Goal: Information Seeking & Learning: Find specific page/section

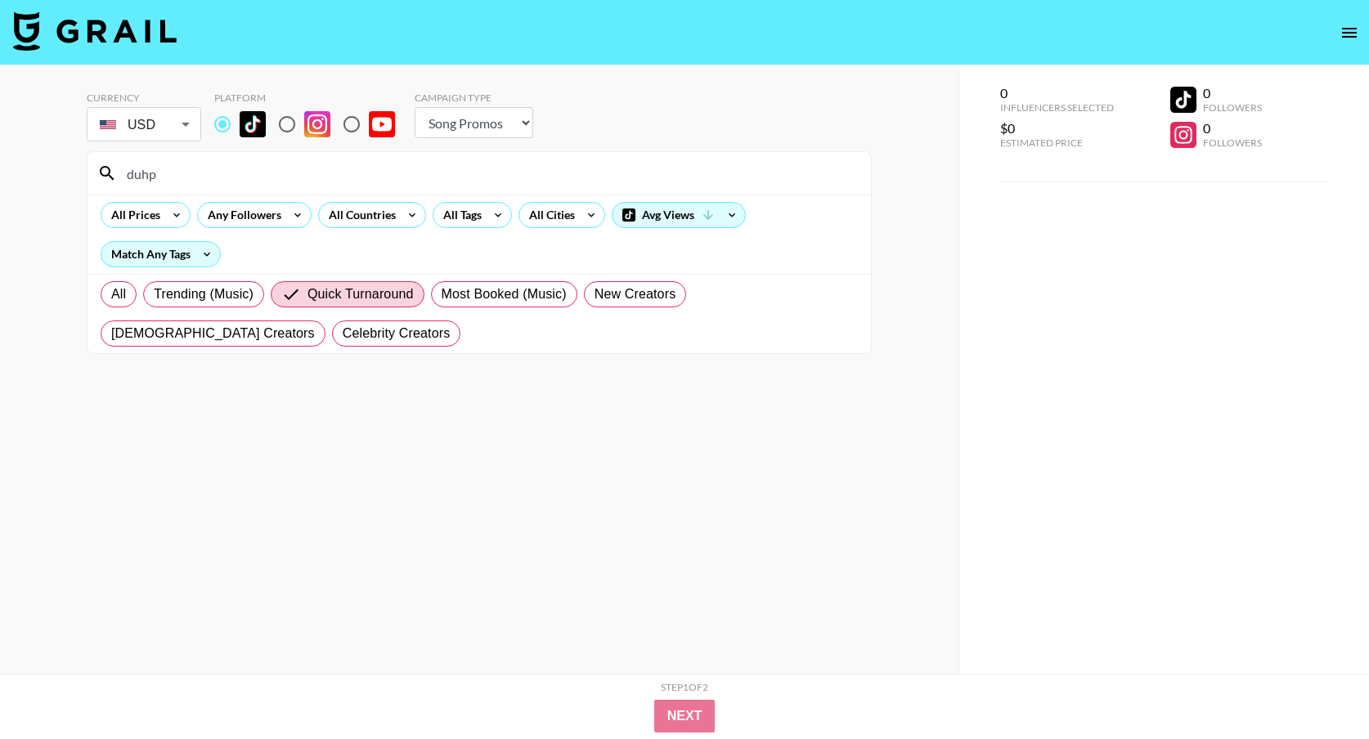
select select "Song"
drag, startPoint x: 173, startPoint y: 179, endPoint x: 56, endPoint y: 174, distance: 117.0
click at [56, 174] on div "Currency USD USD ​ Platform Campaign Type Choose Type... Song Promos Brand Prom…" at bounding box center [479, 402] width 958 height 674
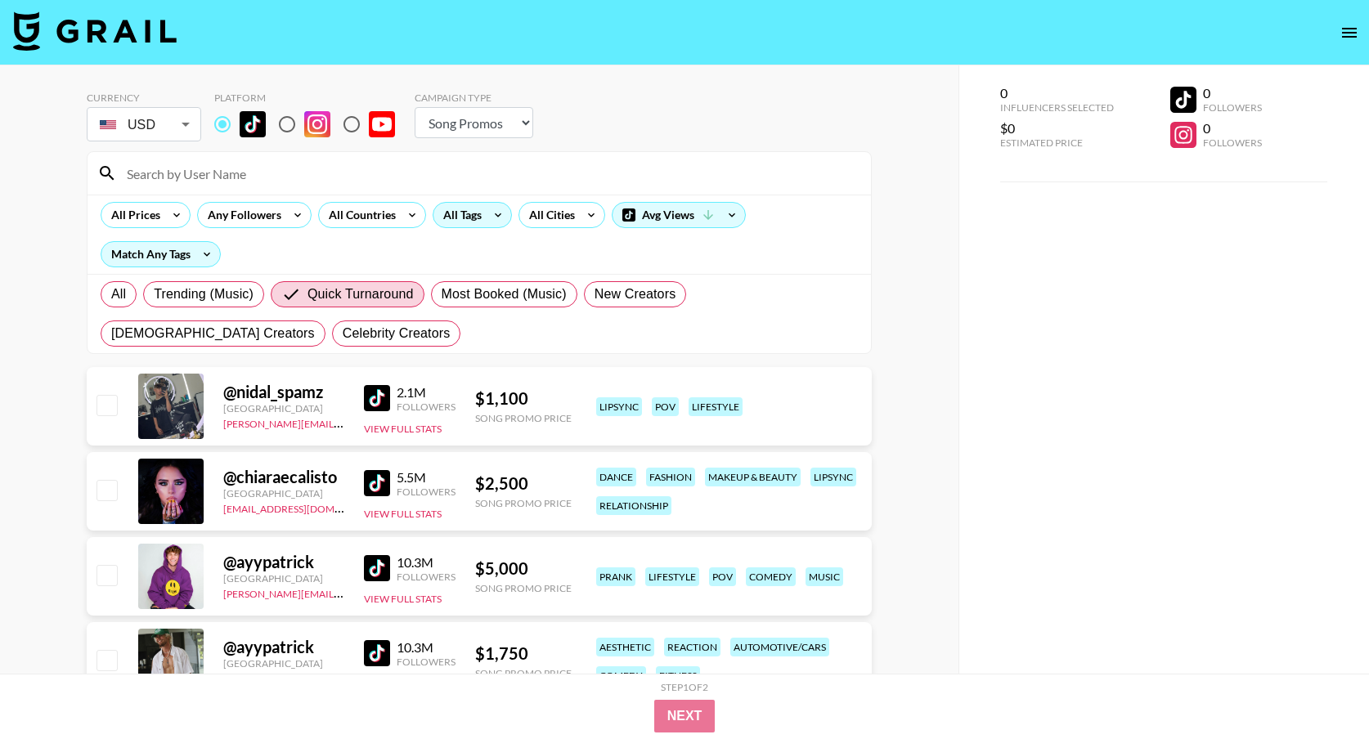
click at [458, 217] on div "All Tags" at bounding box center [459, 215] width 52 height 25
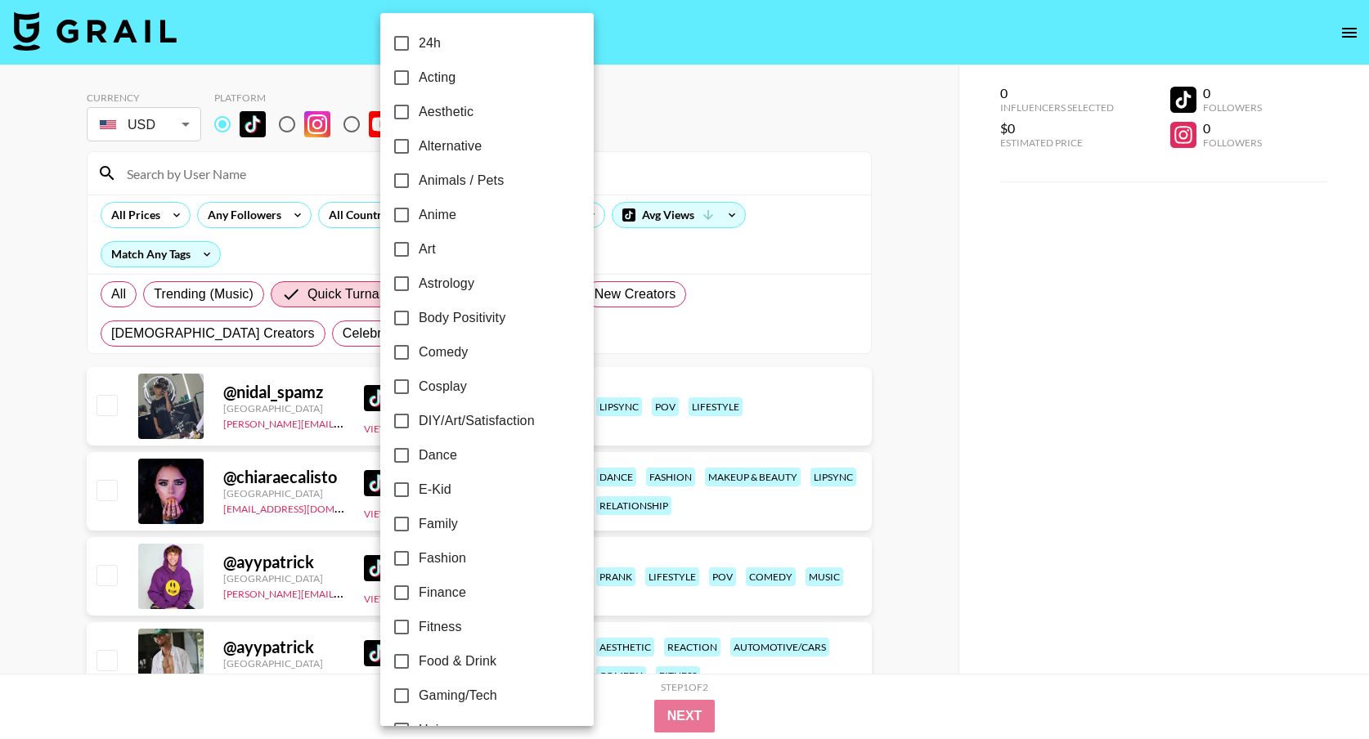
click at [401, 189] on input "Animals / Pets" at bounding box center [401, 181] width 34 height 34
checkbox input "true"
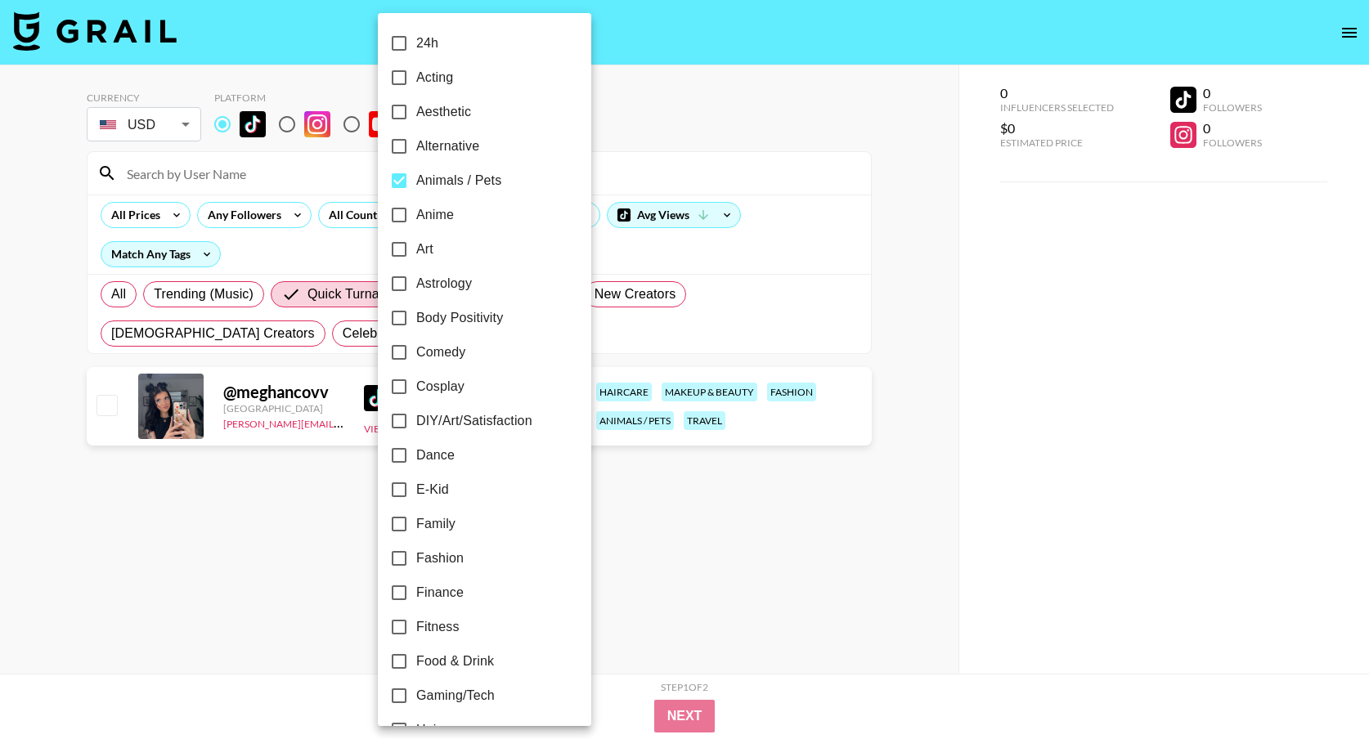
click at [600, 325] on div at bounding box center [684, 369] width 1369 height 739
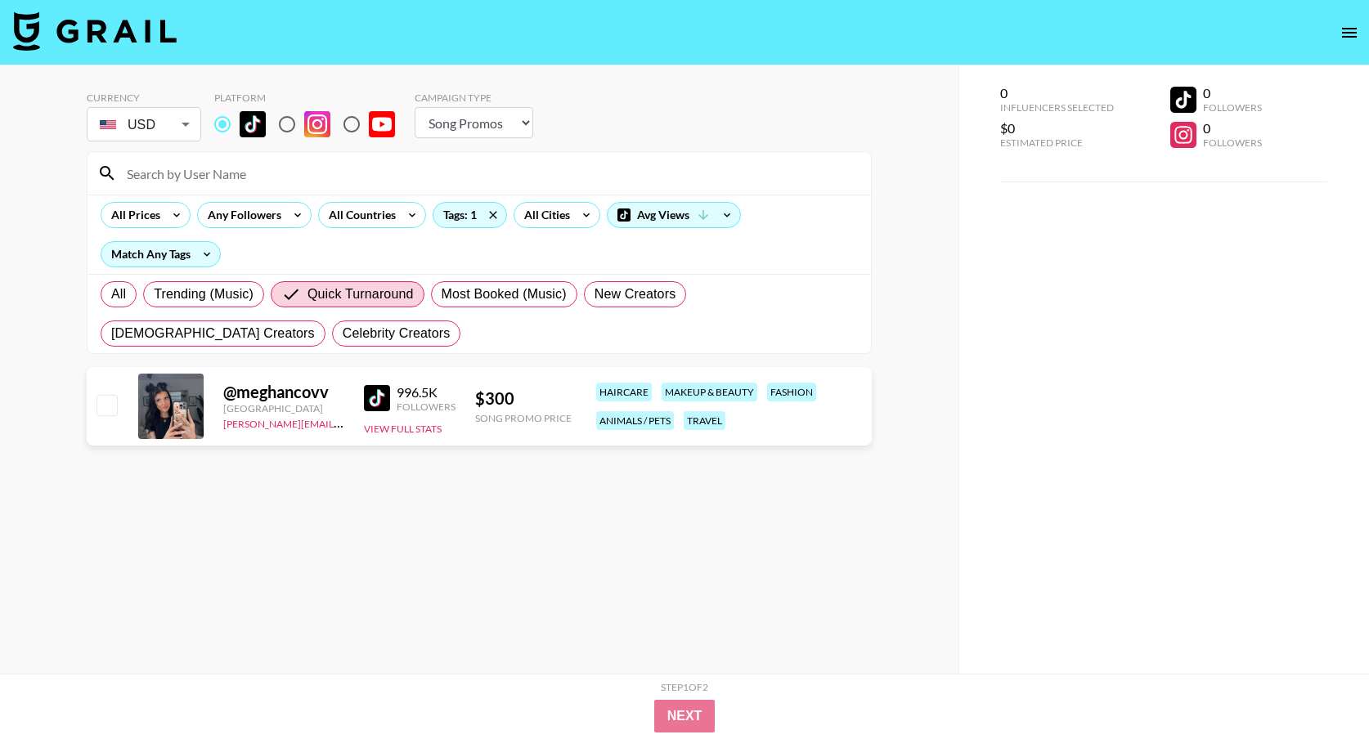
click at [387, 388] on img at bounding box center [377, 398] width 26 height 26
click at [246, 168] on input at bounding box center [489, 173] width 744 height 26
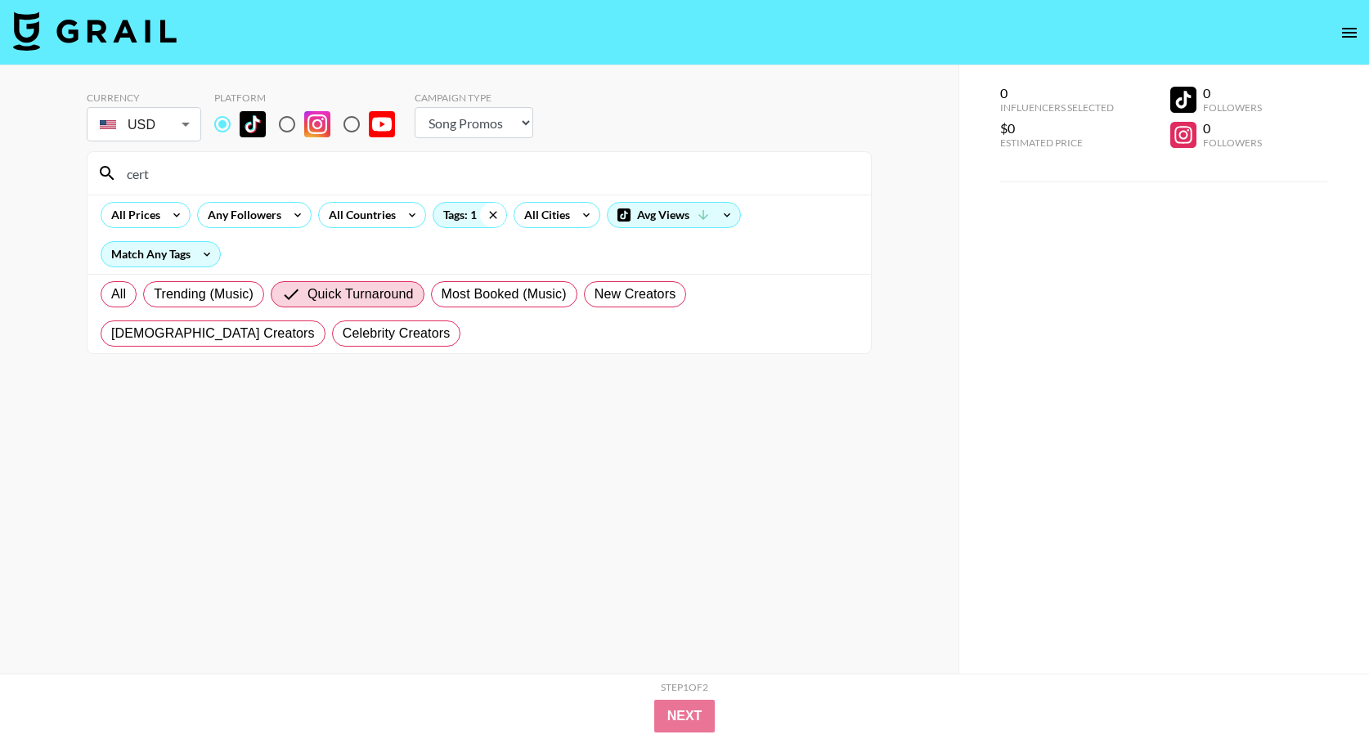
click at [486, 214] on icon at bounding box center [493, 215] width 26 height 25
click at [194, 173] on input "cert" at bounding box center [489, 173] width 744 height 26
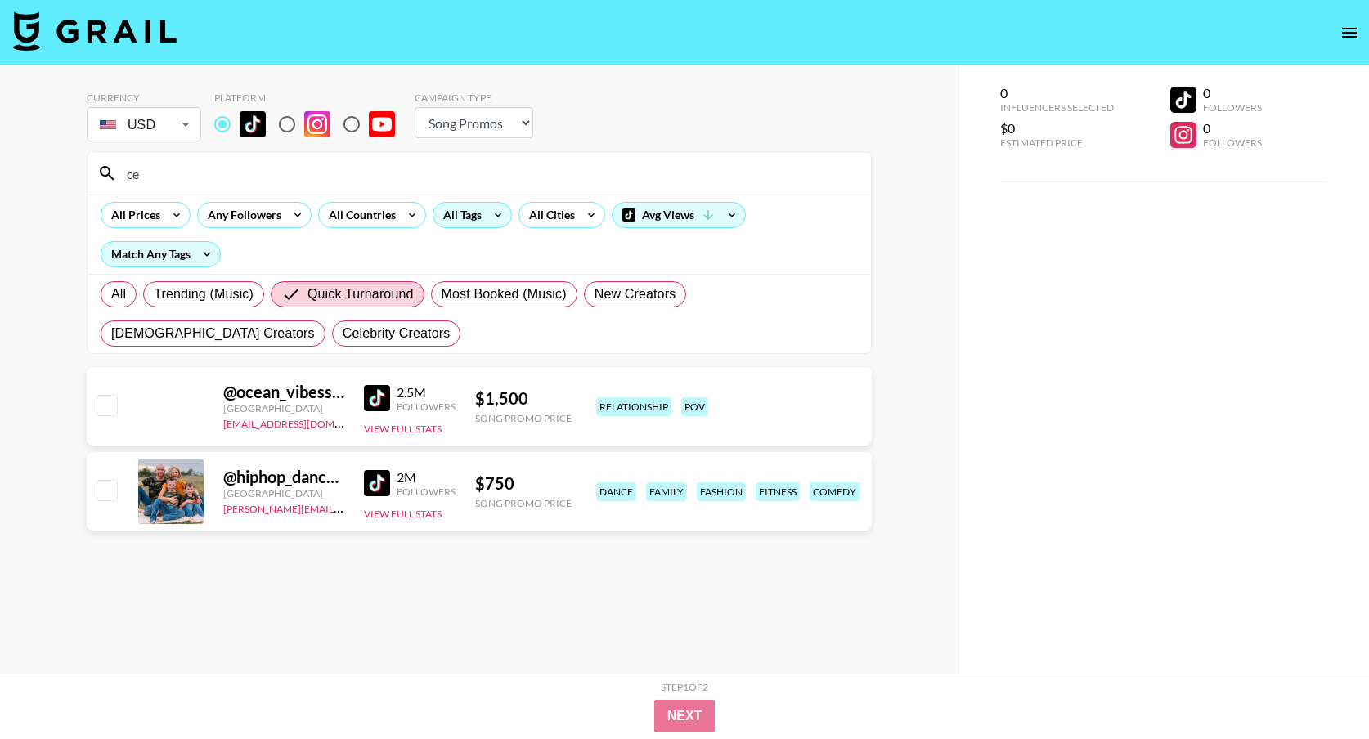
type input "c"
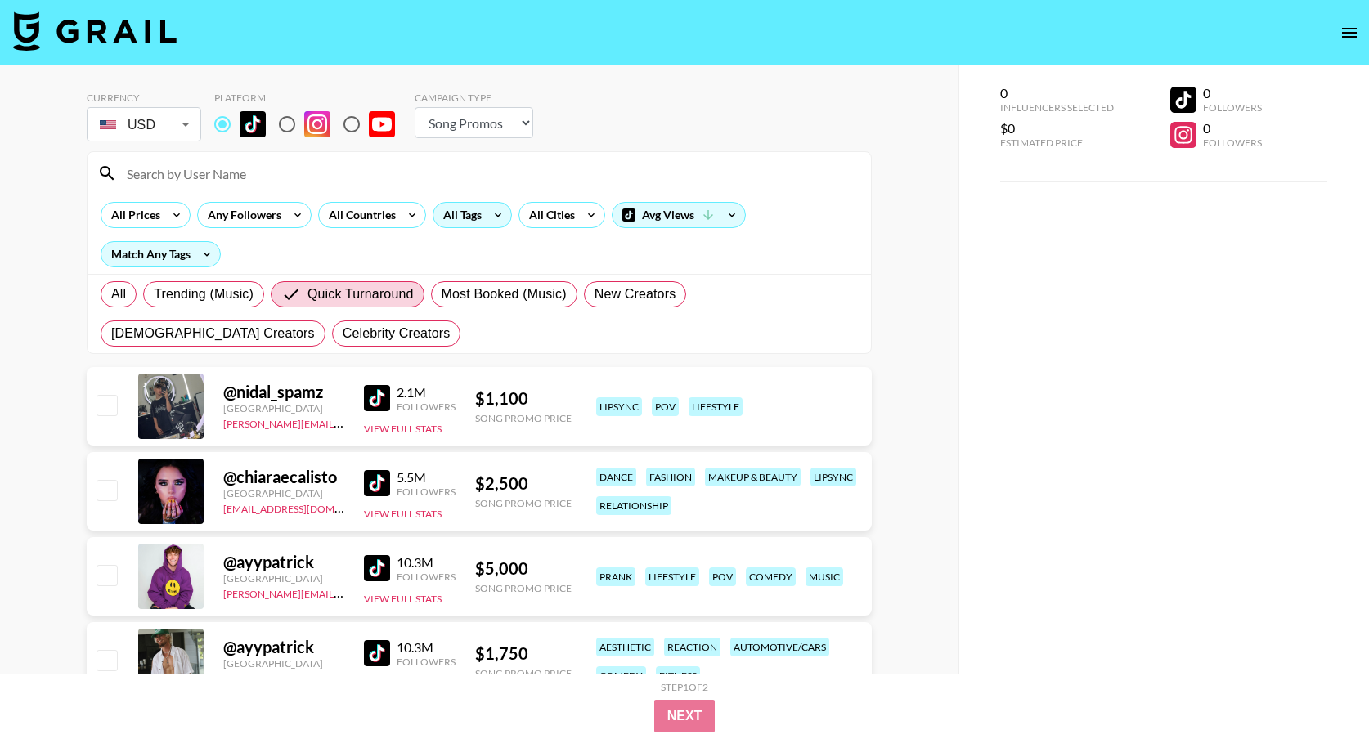
paste input "certifiedfreedomlover"
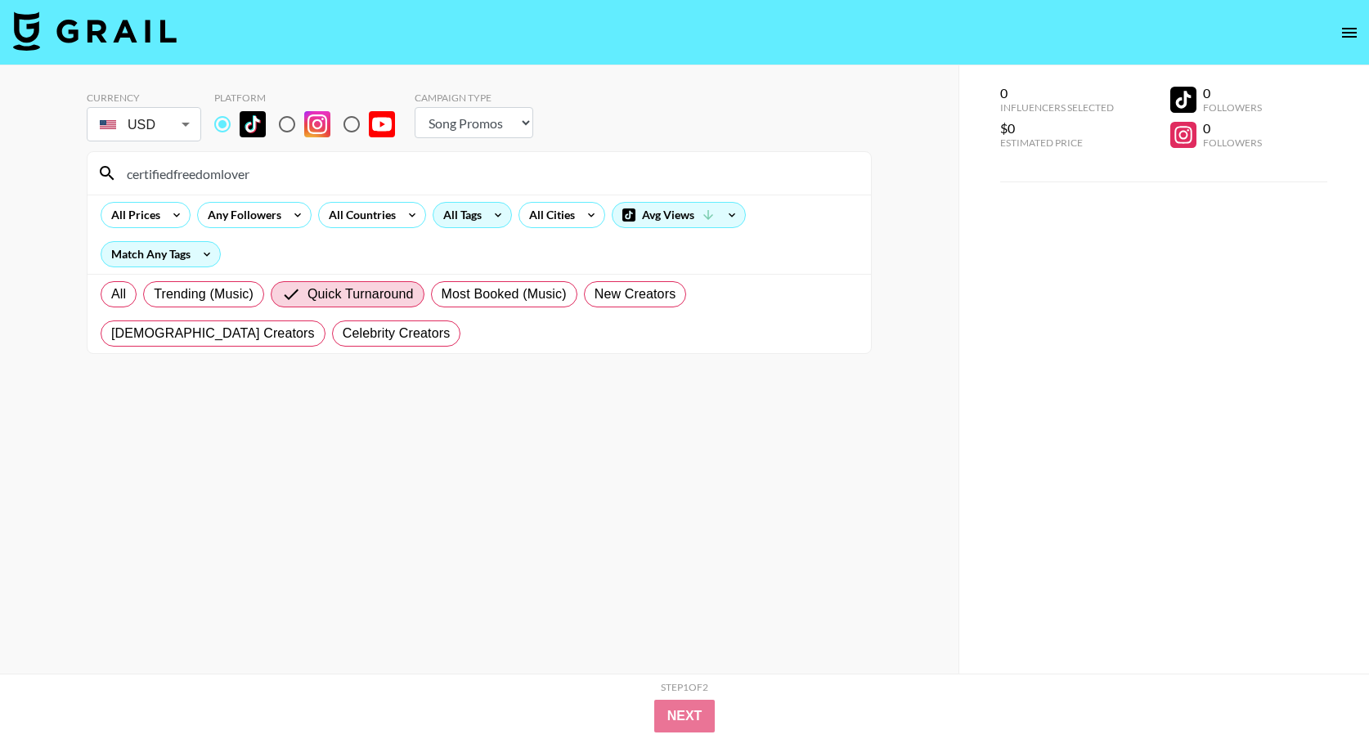
drag, startPoint x: 272, startPoint y: 179, endPoint x: 36, endPoint y: 179, distance: 236.3
click at [36, 179] on div "Currency USD USD ​ Platform Campaign Type Choose Type... Song Promos Brand Prom…" at bounding box center [479, 402] width 958 height 674
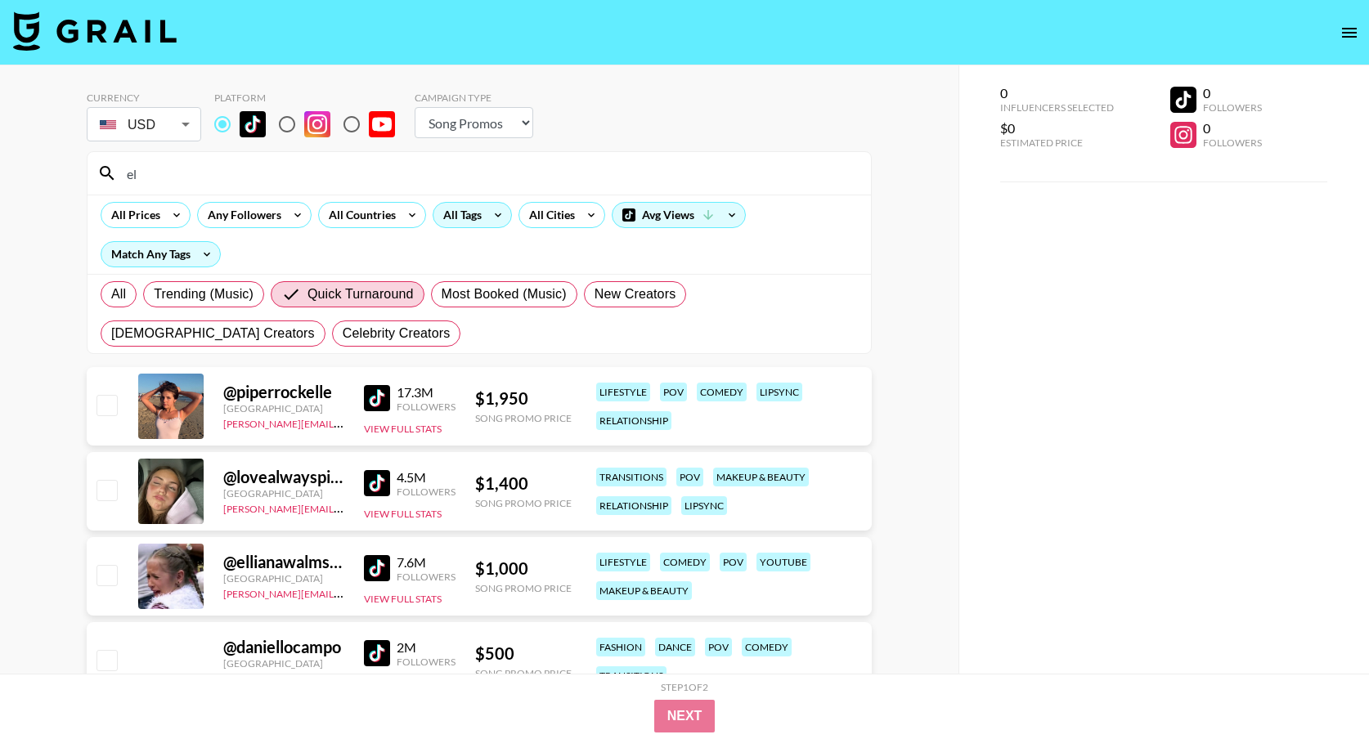
type input "e"
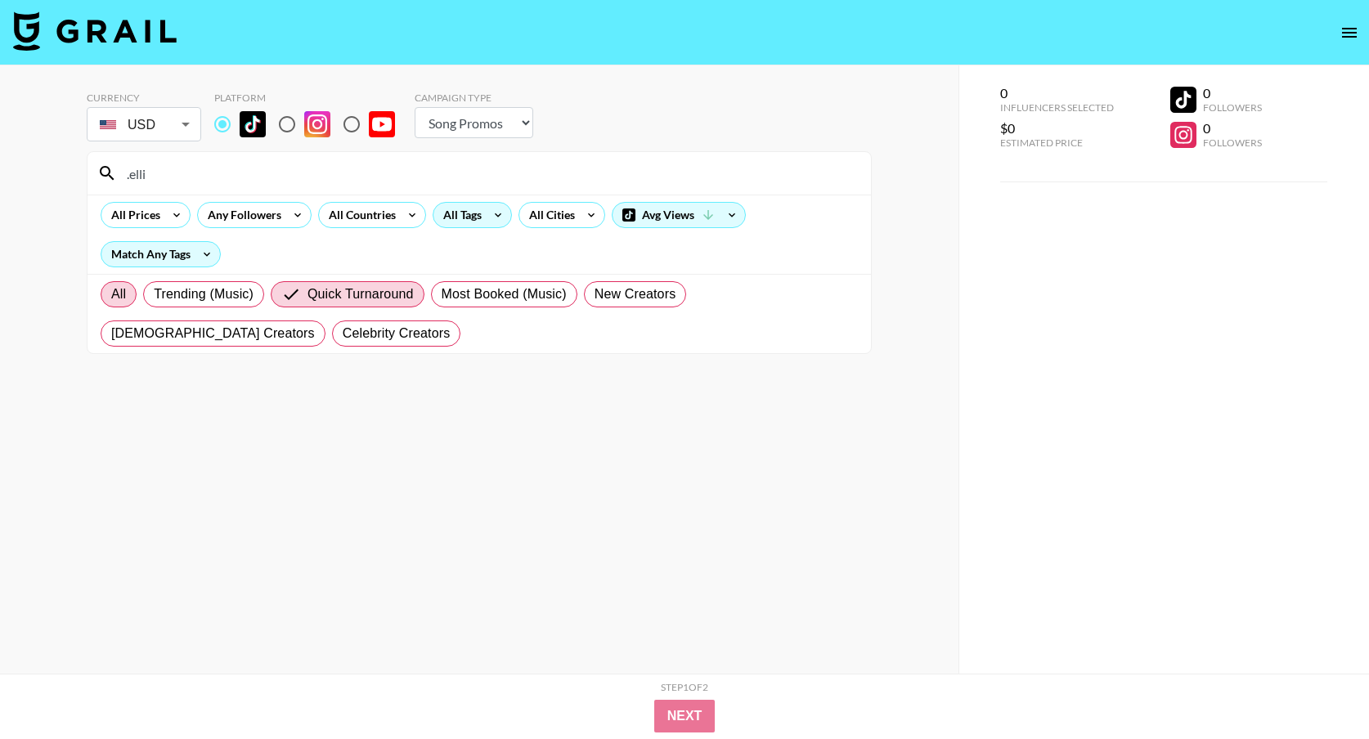
type input ".elli"
click at [113, 284] on label "All" at bounding box center [119, 294] width 36 height 26
click at [111, 294] on input "All" at bounding box center [111, 294] width 0 height 0
radio input "true"
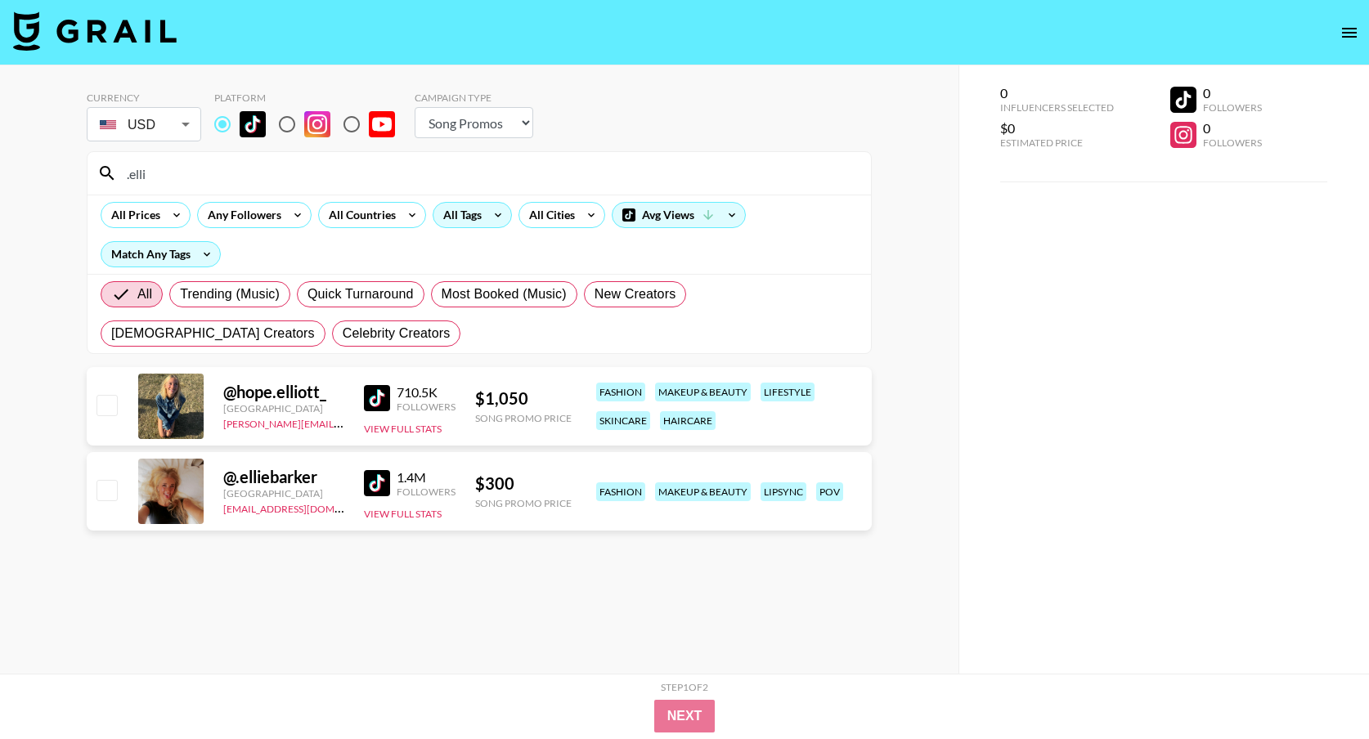
drag, startPoint x: 157, startPoint y: 186, endPoint x: 104, endPoint y: 171, distance: 55.1
click at [104, 171] on div ".elli" at bounding box center [478, 173] width 783 height 43
click at [143, 169] on input ".elli" at bounding box center [489, 173] width 744 height 26
click at [155, 169] on input ".elli" at bounding box center [489, 173] width 744 height 26
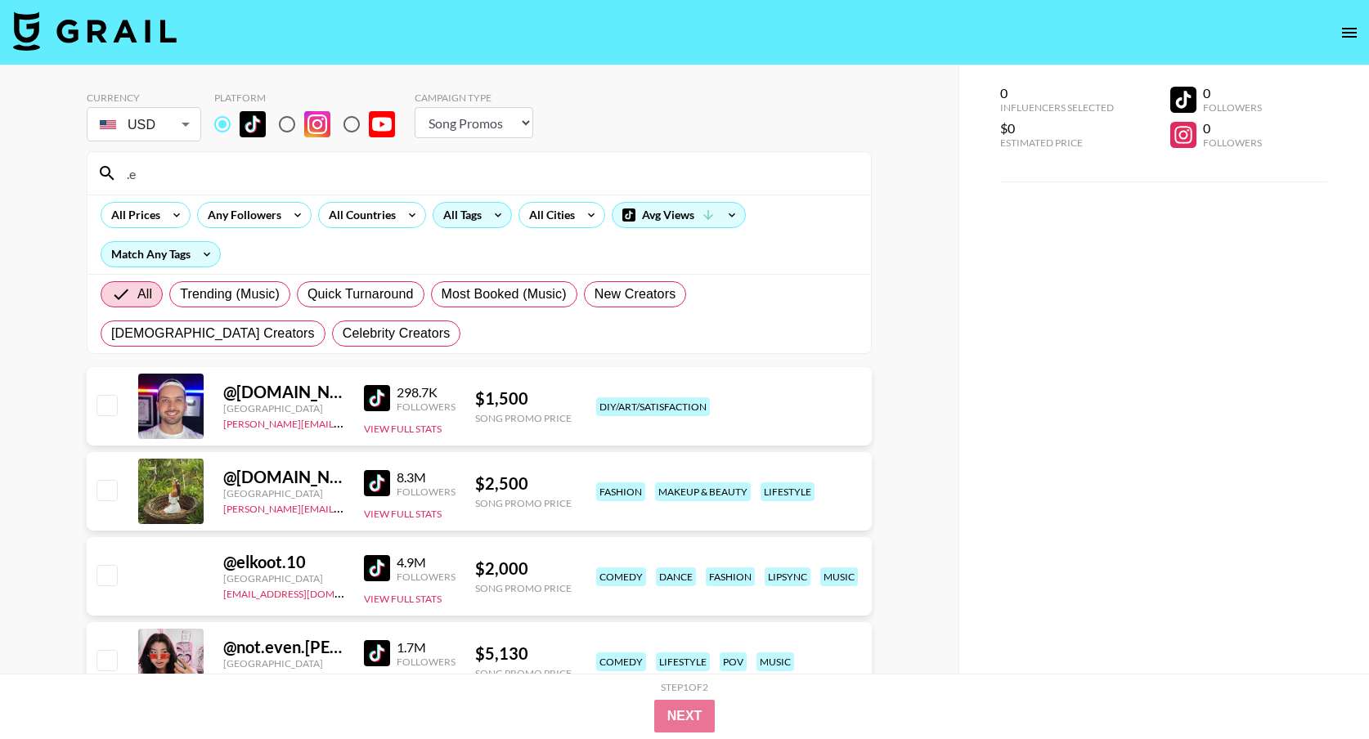
type input "."
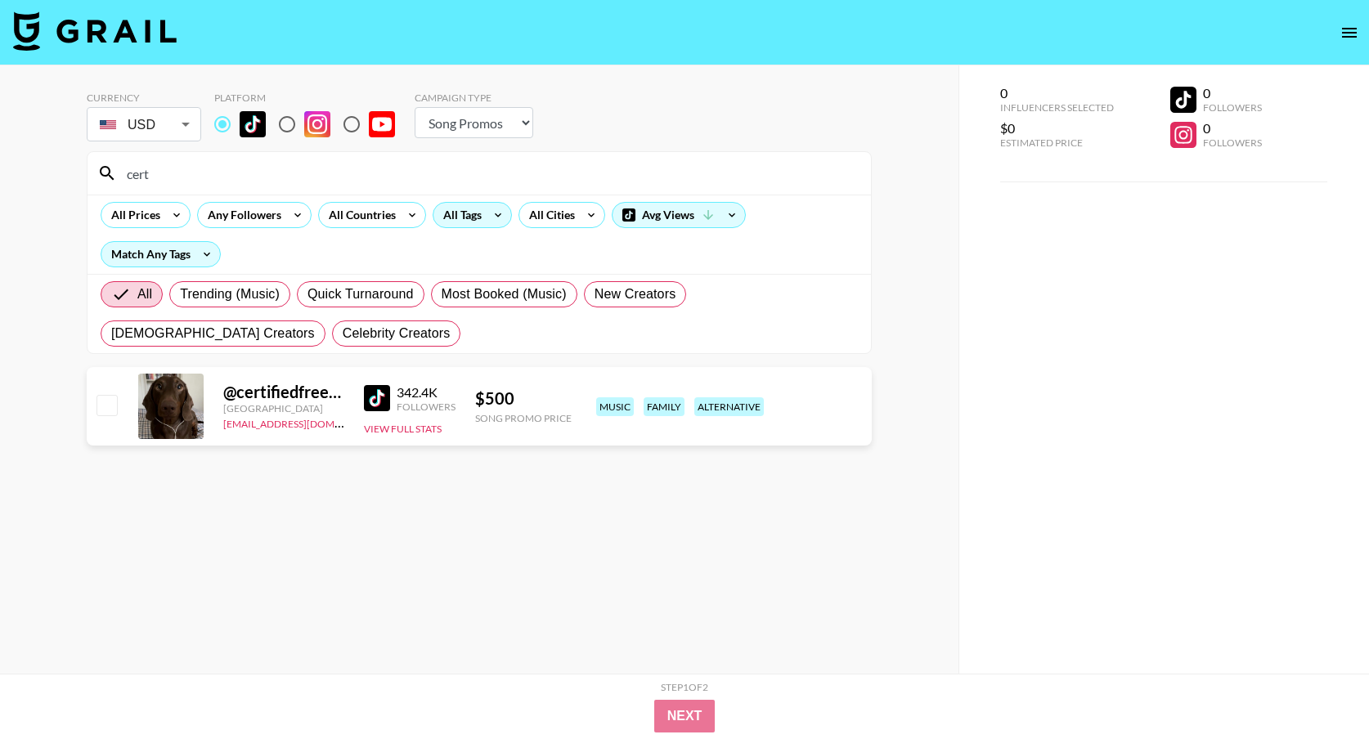
drag, startPoint x: 169, startPoint y: 173, endPoint x: 104, endPoint y: 175, distance: 65.4
click at [104, 174] on div "cert" at bounding box center [478, 173] width 783 height 43
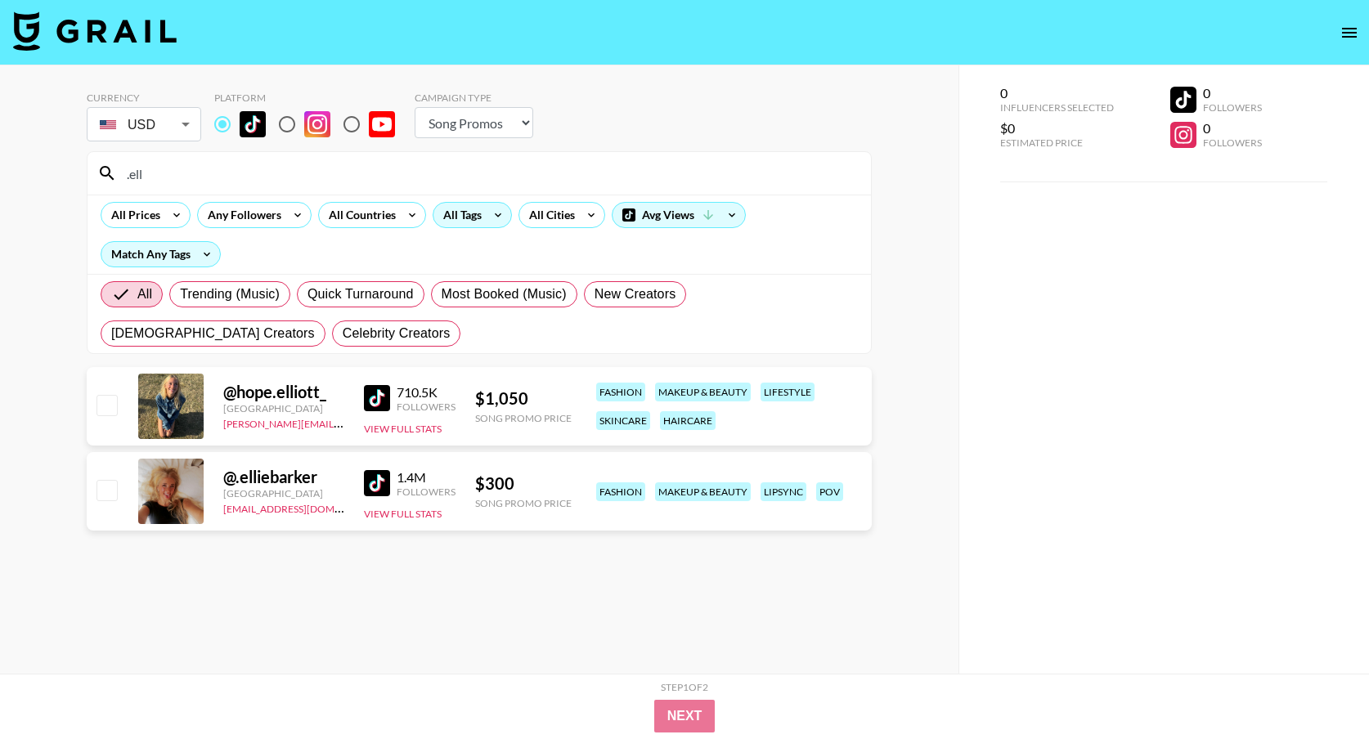
type input ".ell"
click at [374, 474] on img at bounding box center [377, 483] width 26 height 26
drag, startPoint x: 158, startPoint y: 180, endPoint x: 82, endPoint y: 178, distance: 76.1
click at [82, 178] on div "Currency USD USD ​ Platform Campaign Type Choose Type... Song Promos Brand Prom…" at bounding box center [479, 402] width 958 height 674
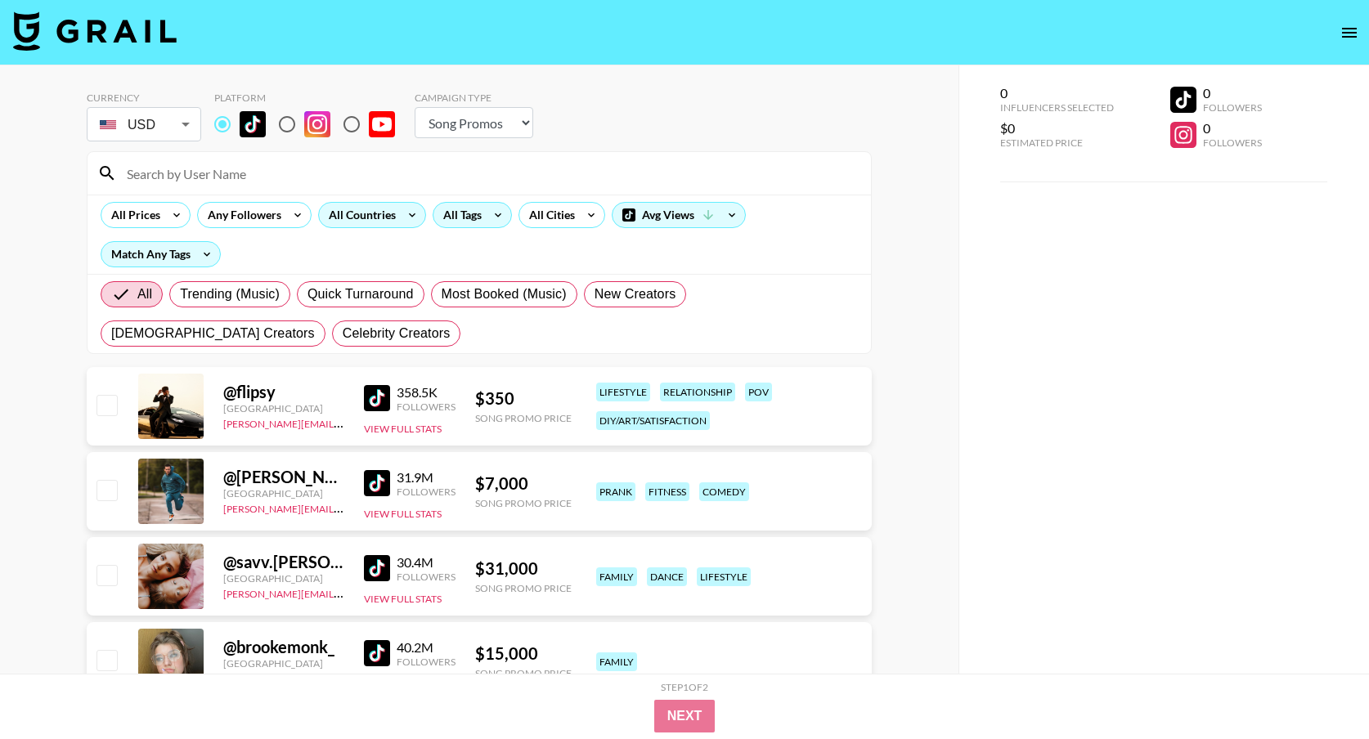
click at [382, 213] on div "All Countries" at bounding box center [359, 215] width 80 height 25
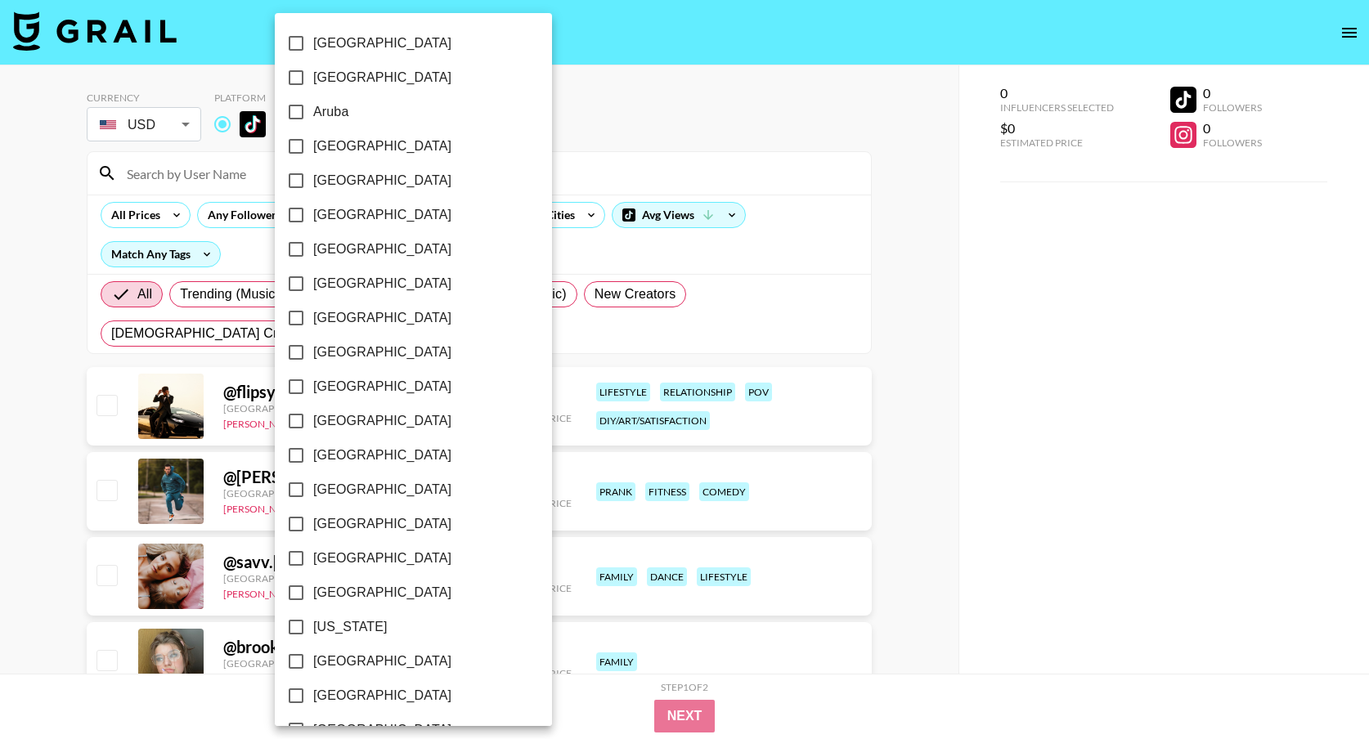
click at [491, 247] on div at bounding box center [684, 369] width 1369 height 739
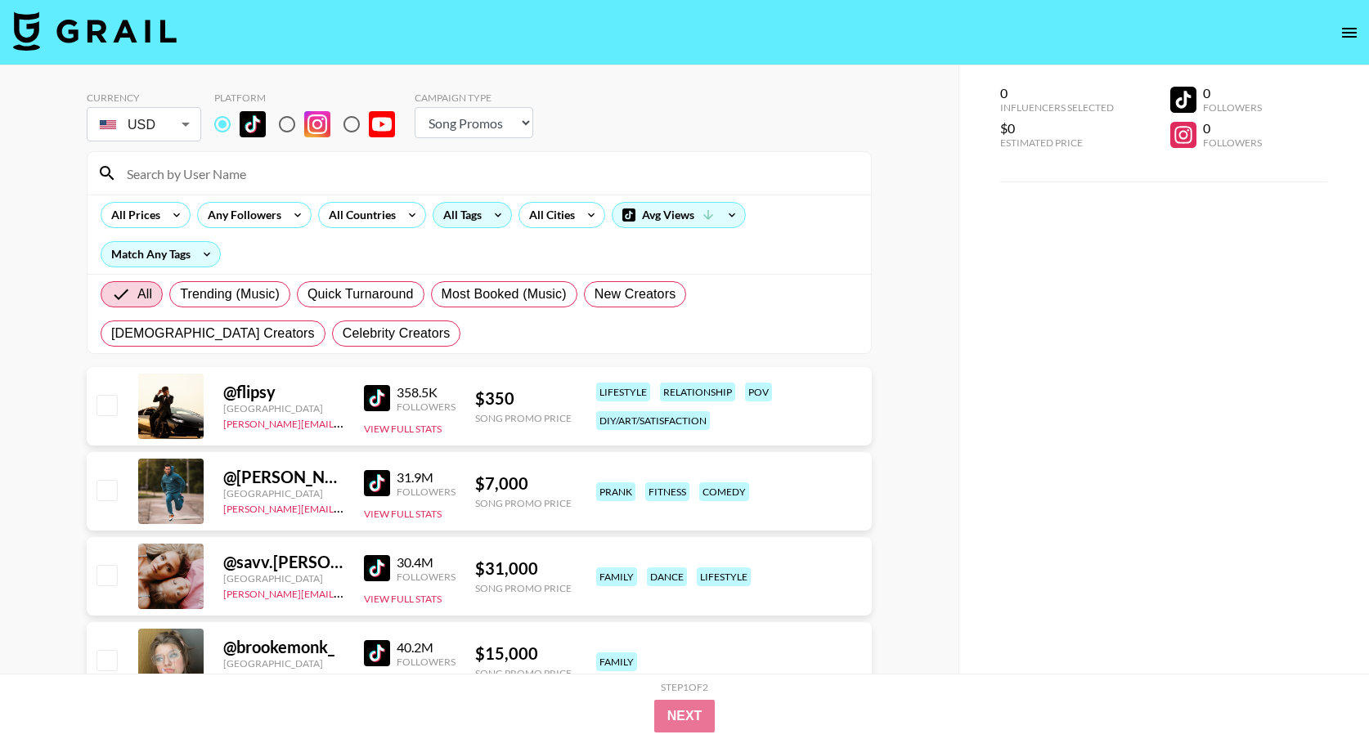
click at [461, 202] on div "All Tags" at bounding box center [472, 215] width 79 height 26
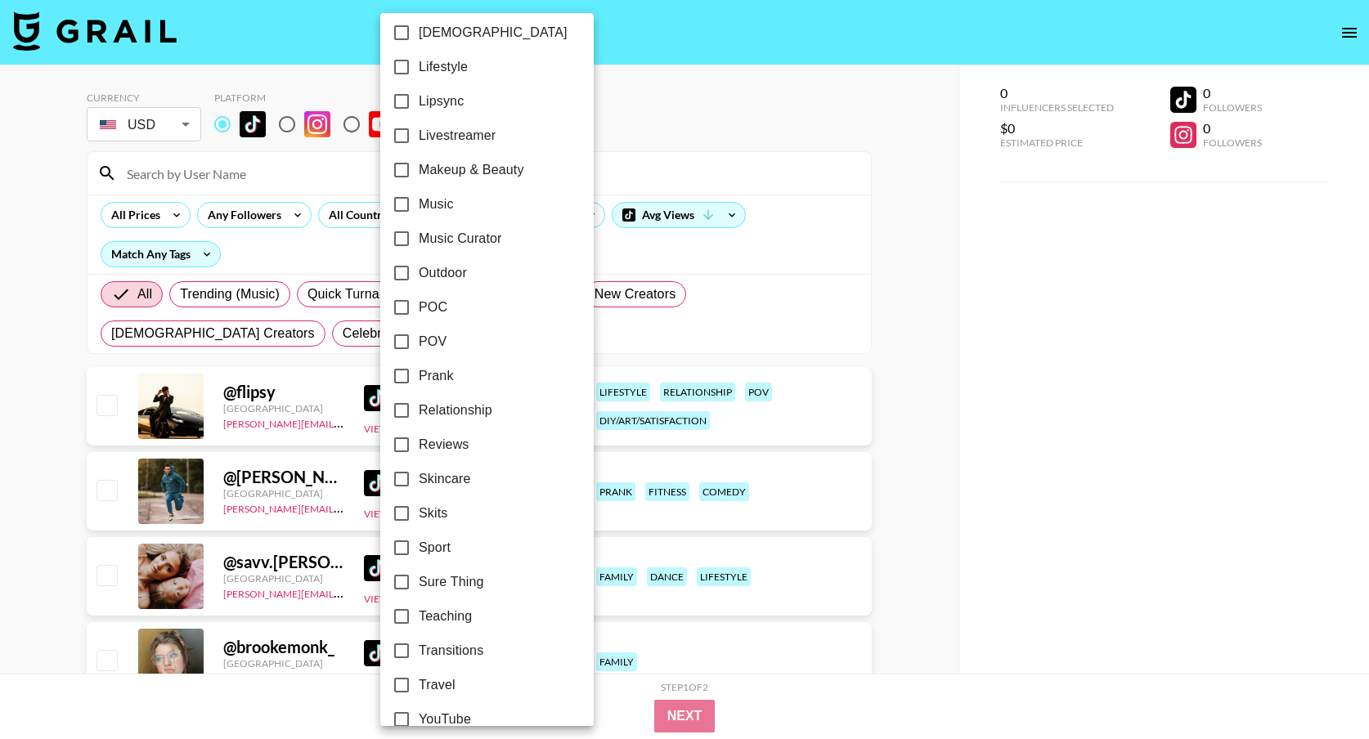
scroll to position [824, 0]
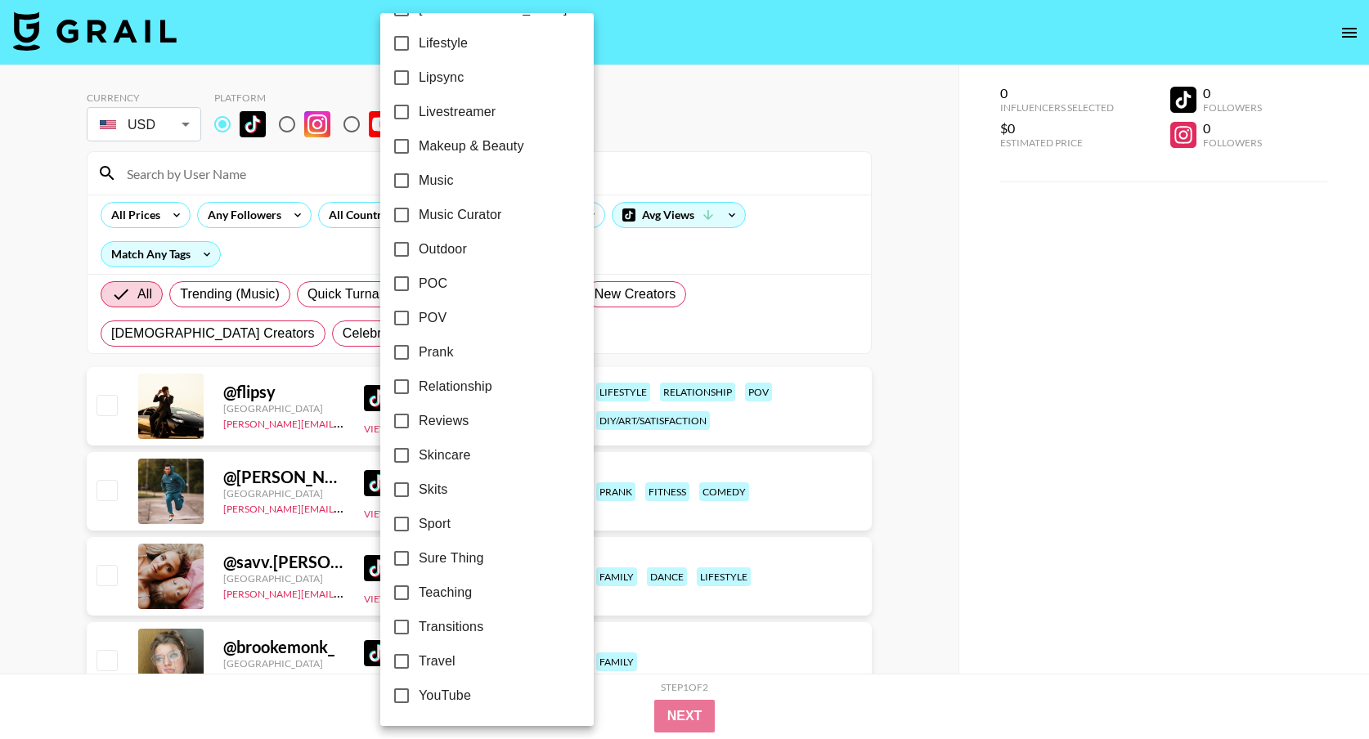
click at [397, 325] on input "POV" at bounding box center [401, 318] width 34 height 34
checkbox input "true"
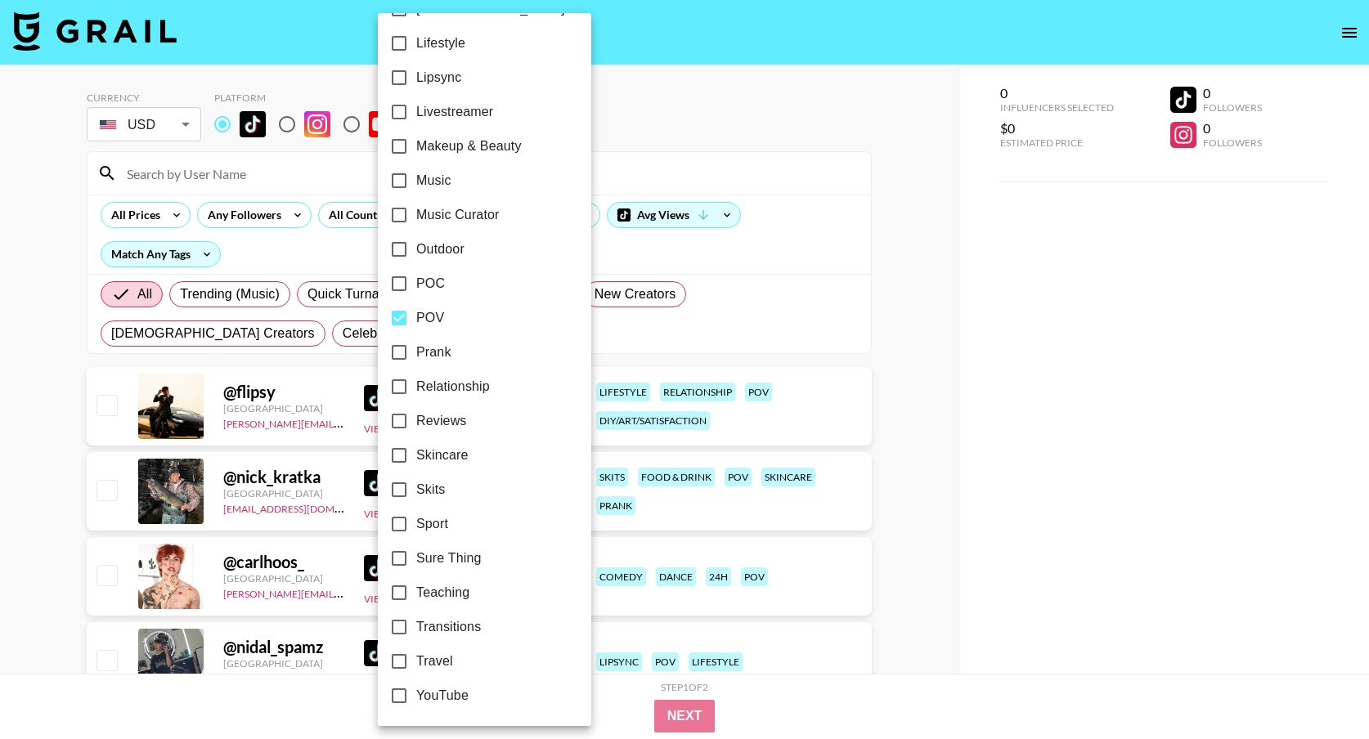
click at [576, 343] on div at bounding box center [684, 369] width 1369 height 739
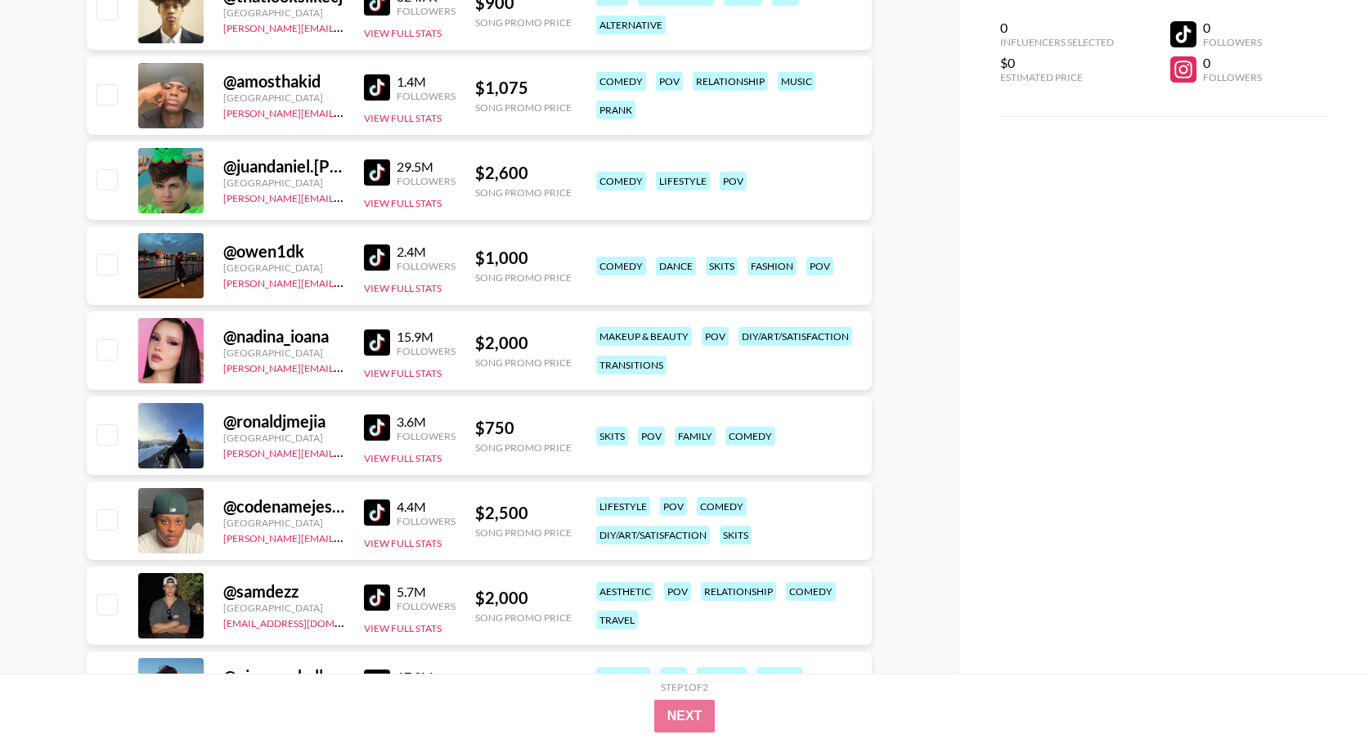
scroll to position [0, 0]
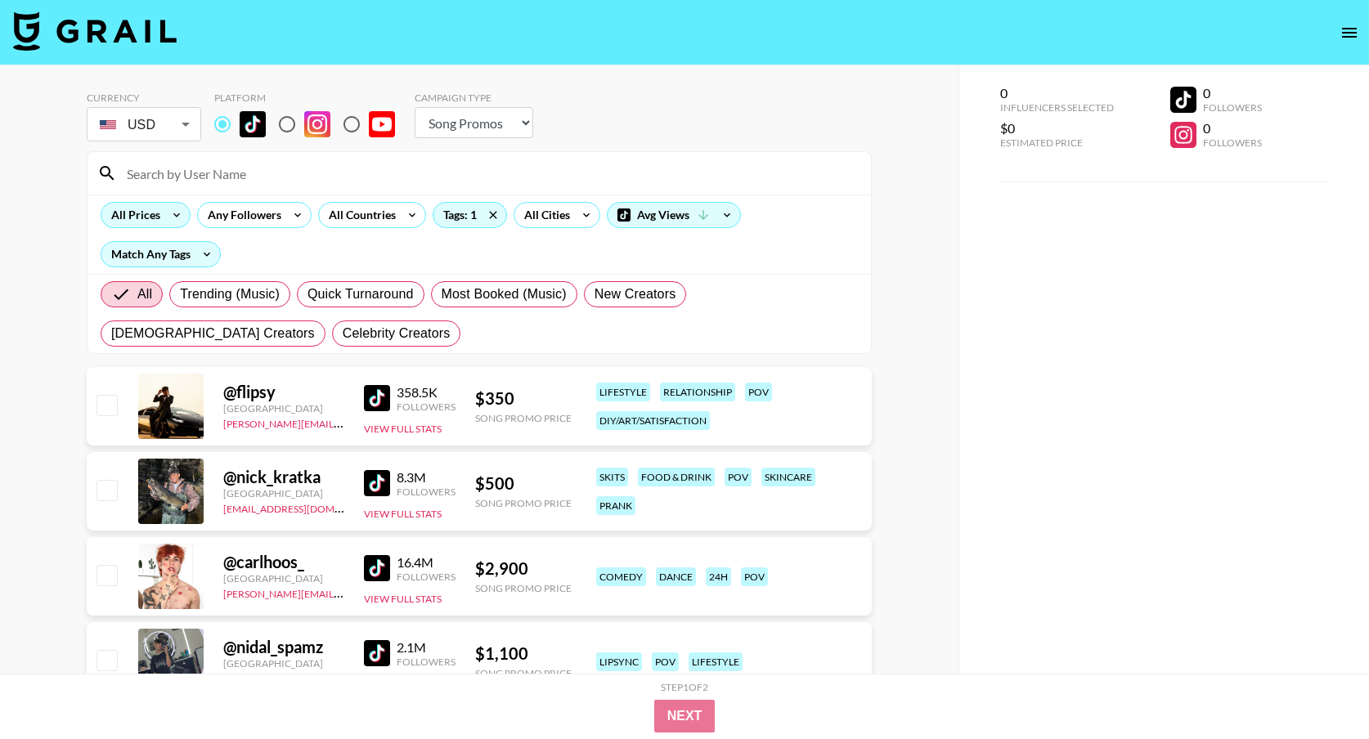
click at [148, 214] on div "All Prices" at bounding box center [132, 215] width 62 height 25
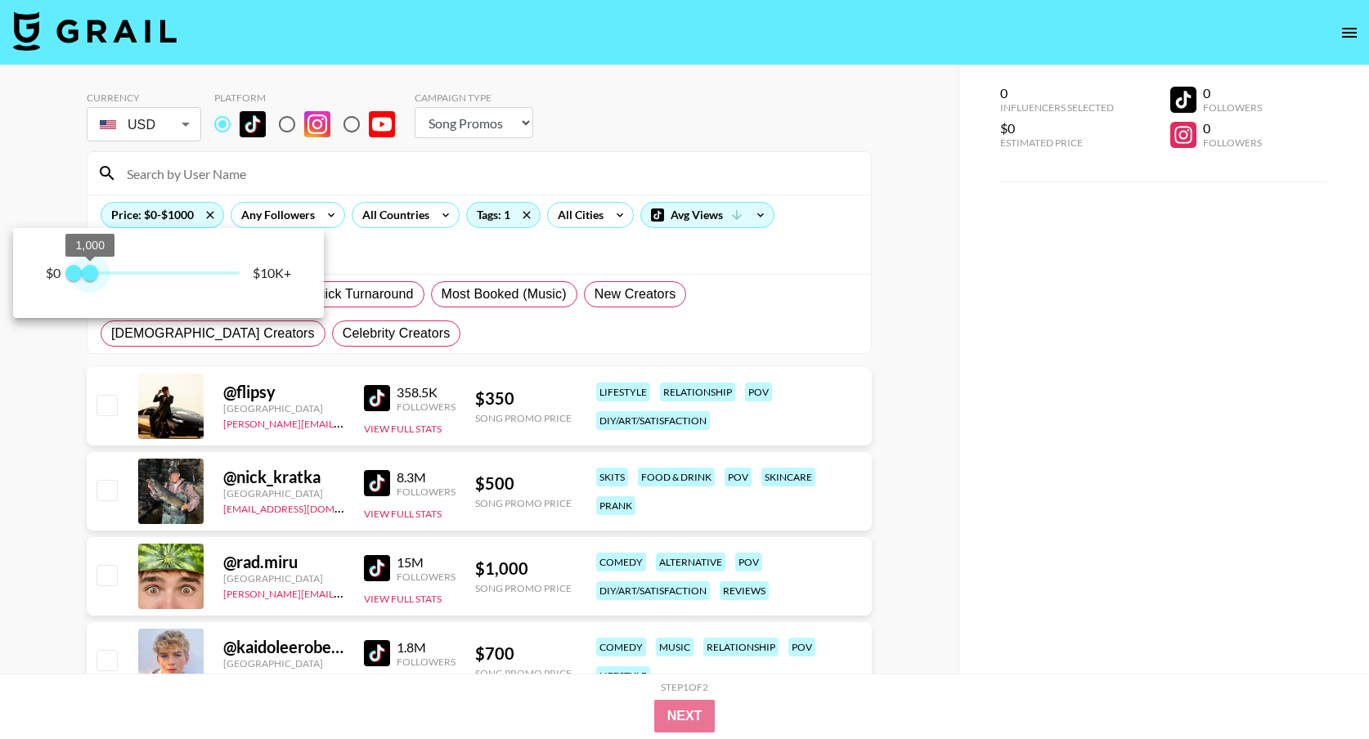
type input "750"
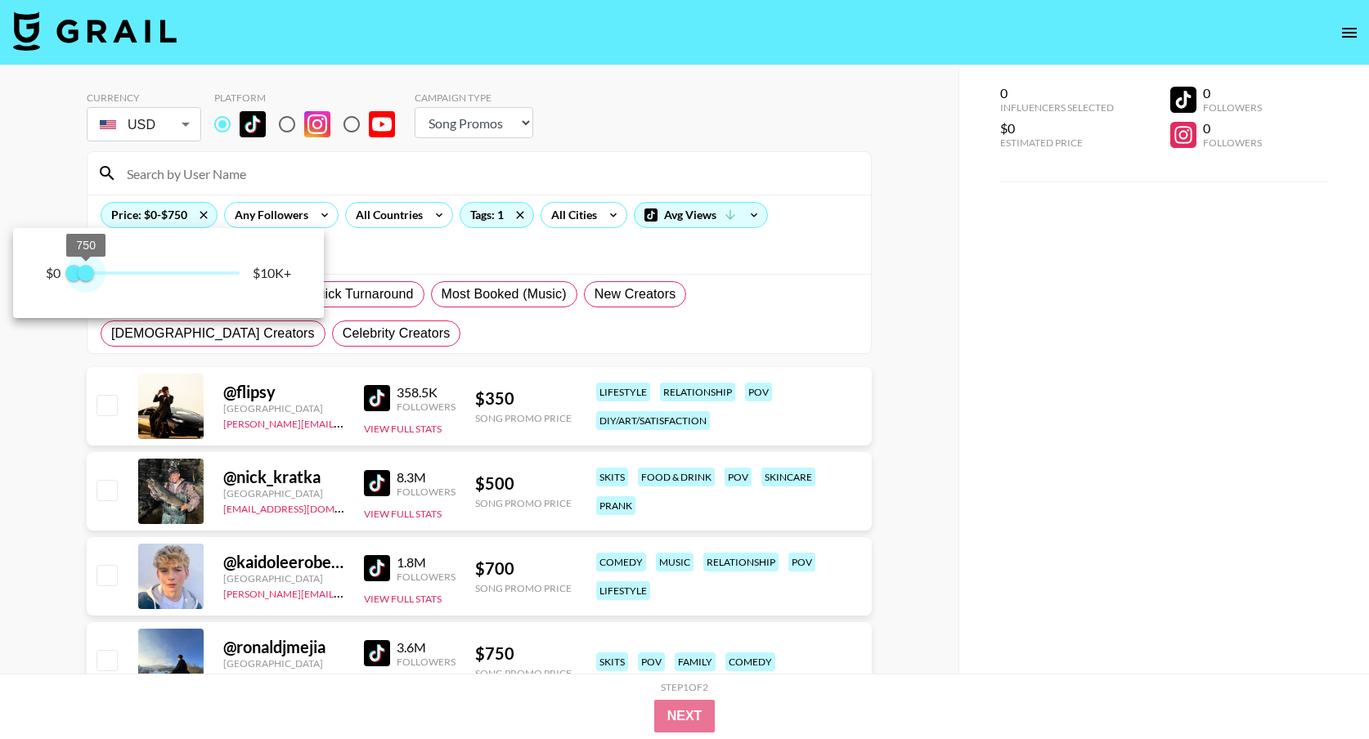
drag, startPoint x: 237, startPoint y: 271, endPoint x: 88, endPoint y: 273, distance: 148.8
click at [88, 273] on span "750" at bounding box center [86, 273] width 16 height 16
click at [384, 310] on div at bounding box center [684, 369] width 1369 height 739
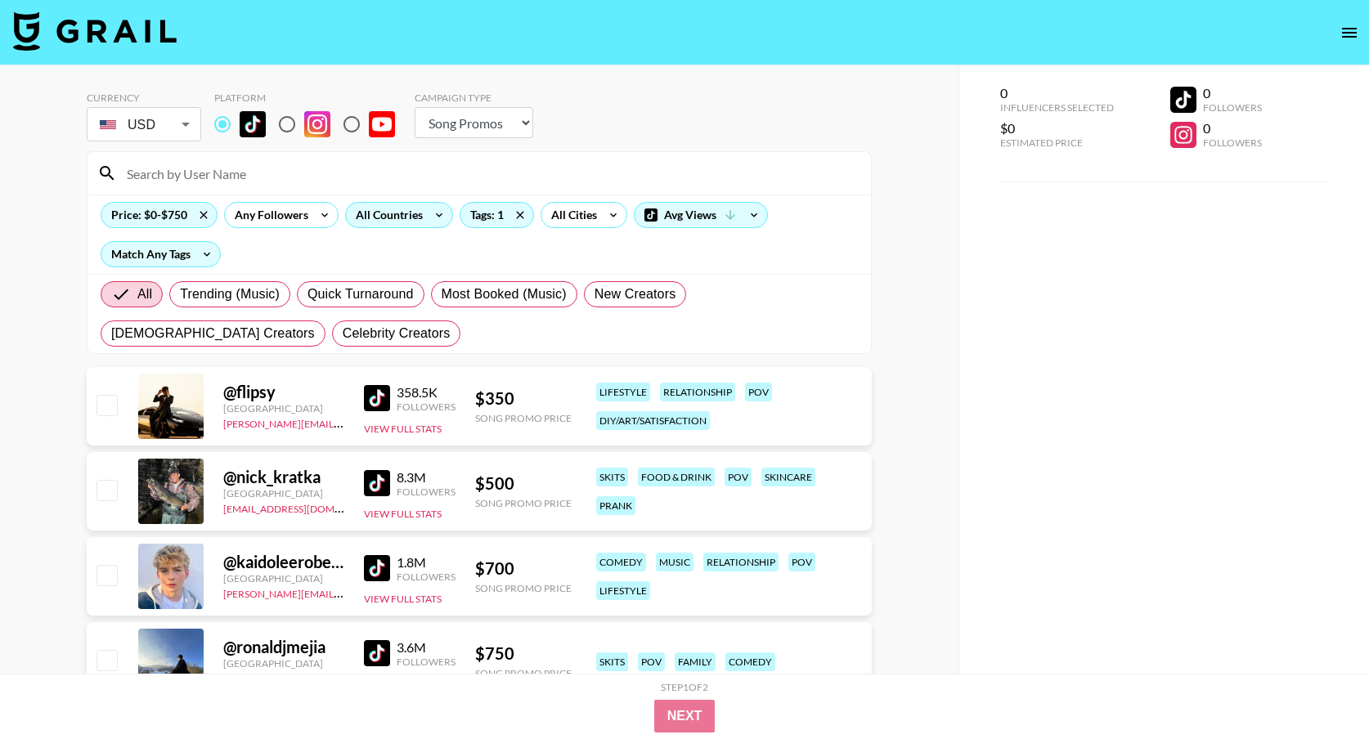
click at [364, 218] on div "All Countries" at bounding box center [386, 215] width 80 height 25
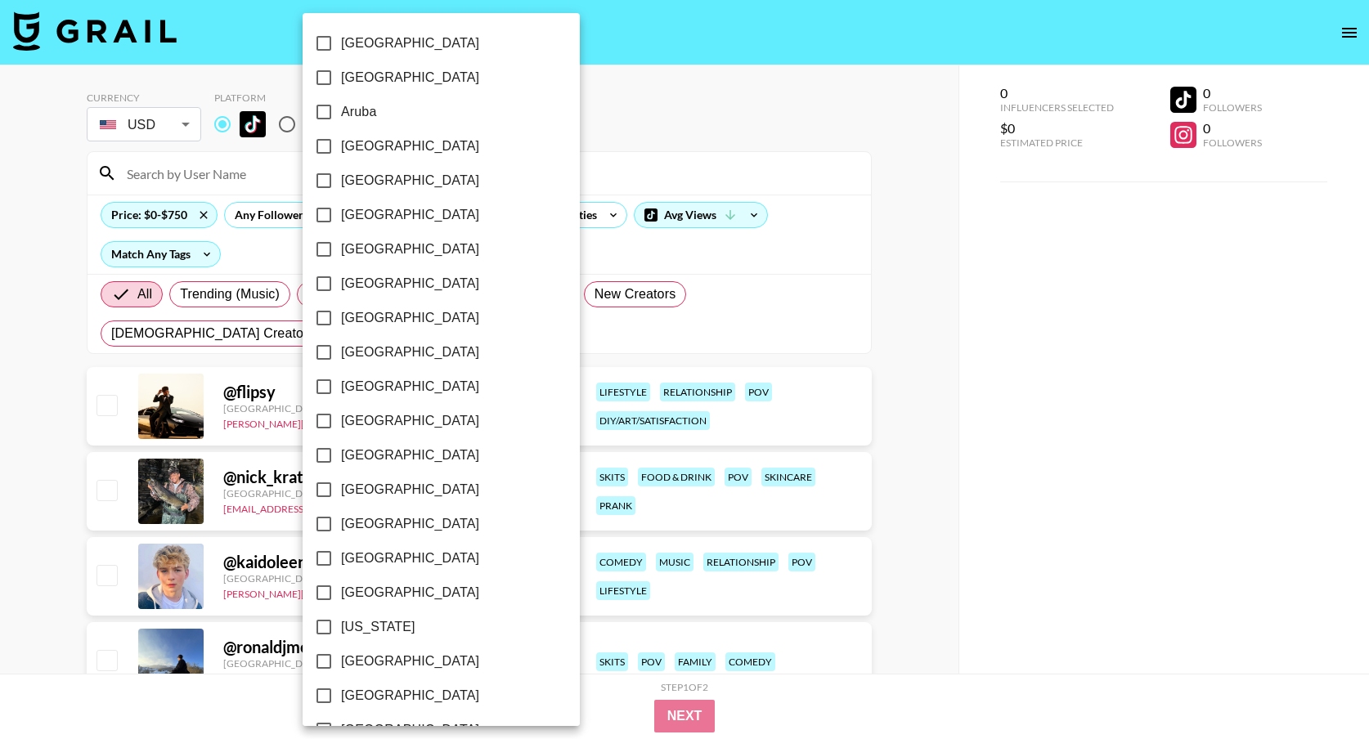
scroll to position [1168, 0]
click at [325, 660] on input "[GEOGRAPHIC_DATA]" at bounding box center [324, 661] width 34 height 34
checkbox input "true"
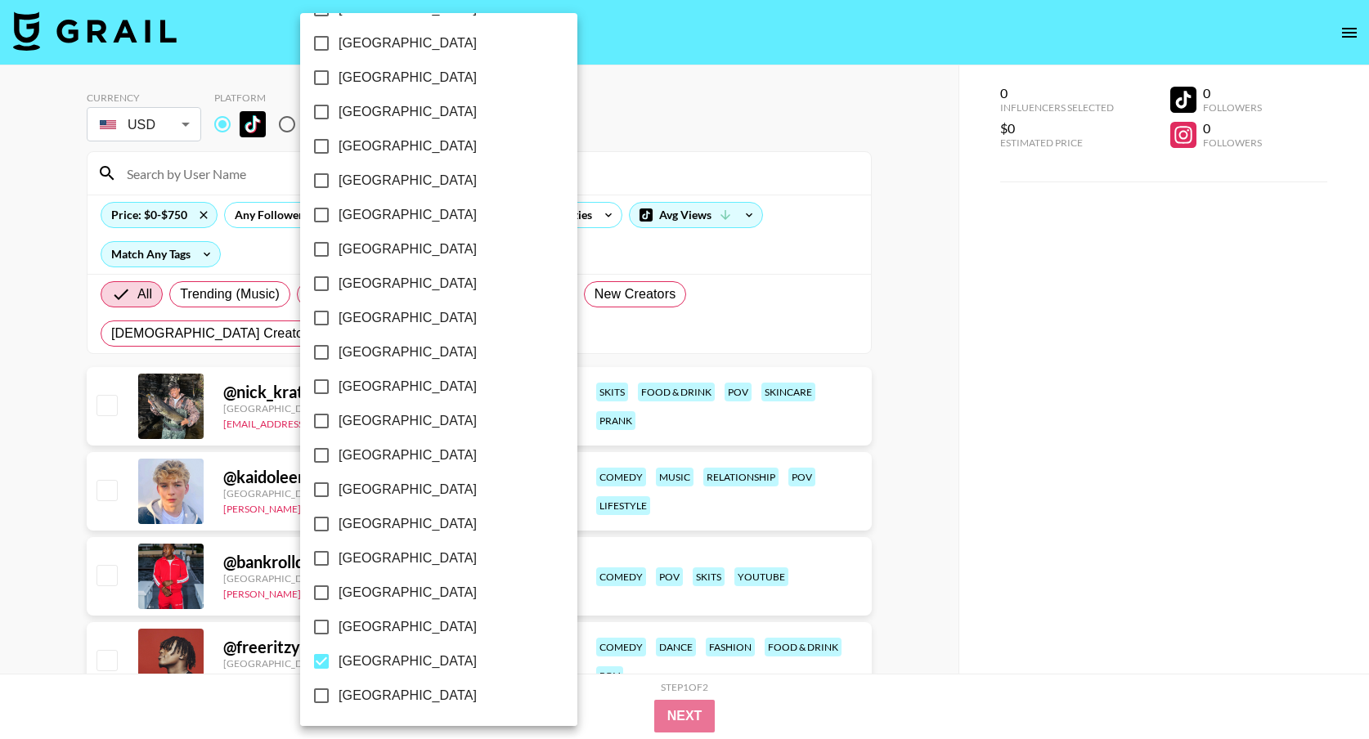
click at [547, 335] on div at bounding box center [684, 369] width 1369 height 739
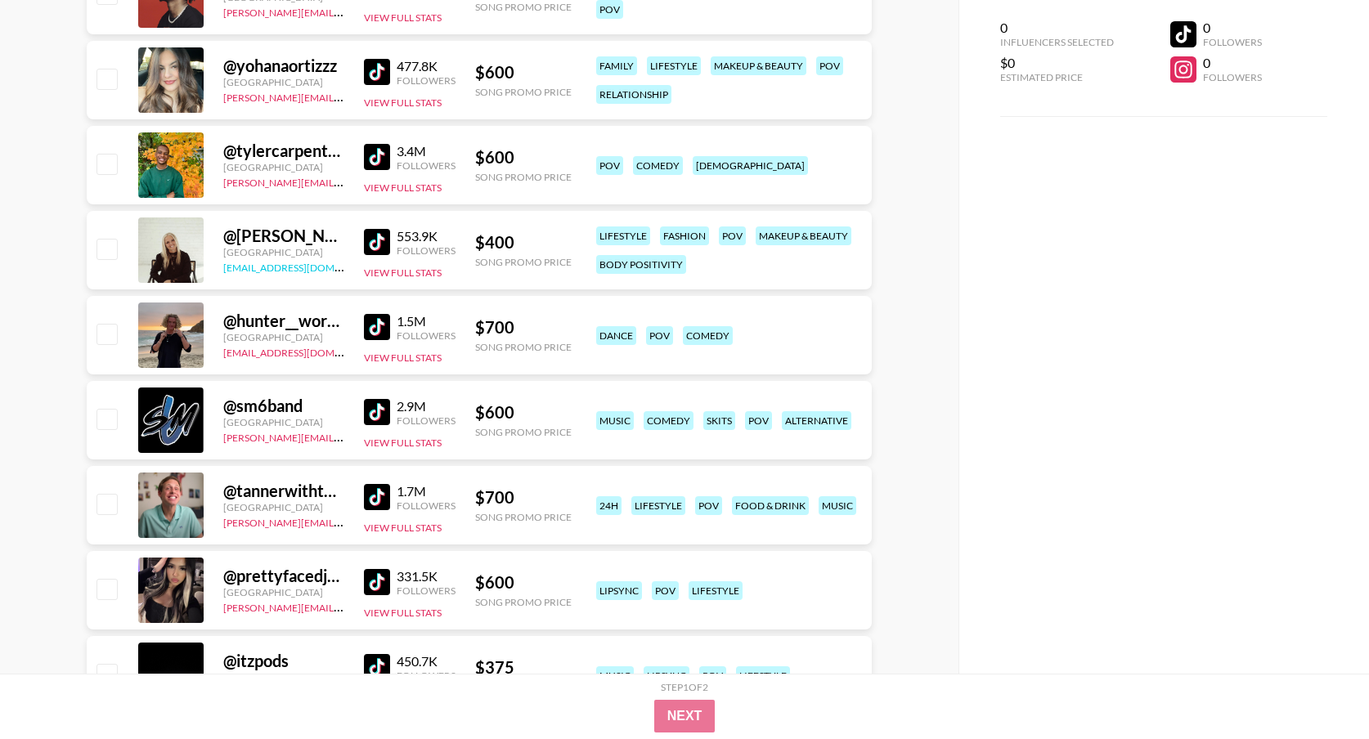
scroll to position [0, 0]
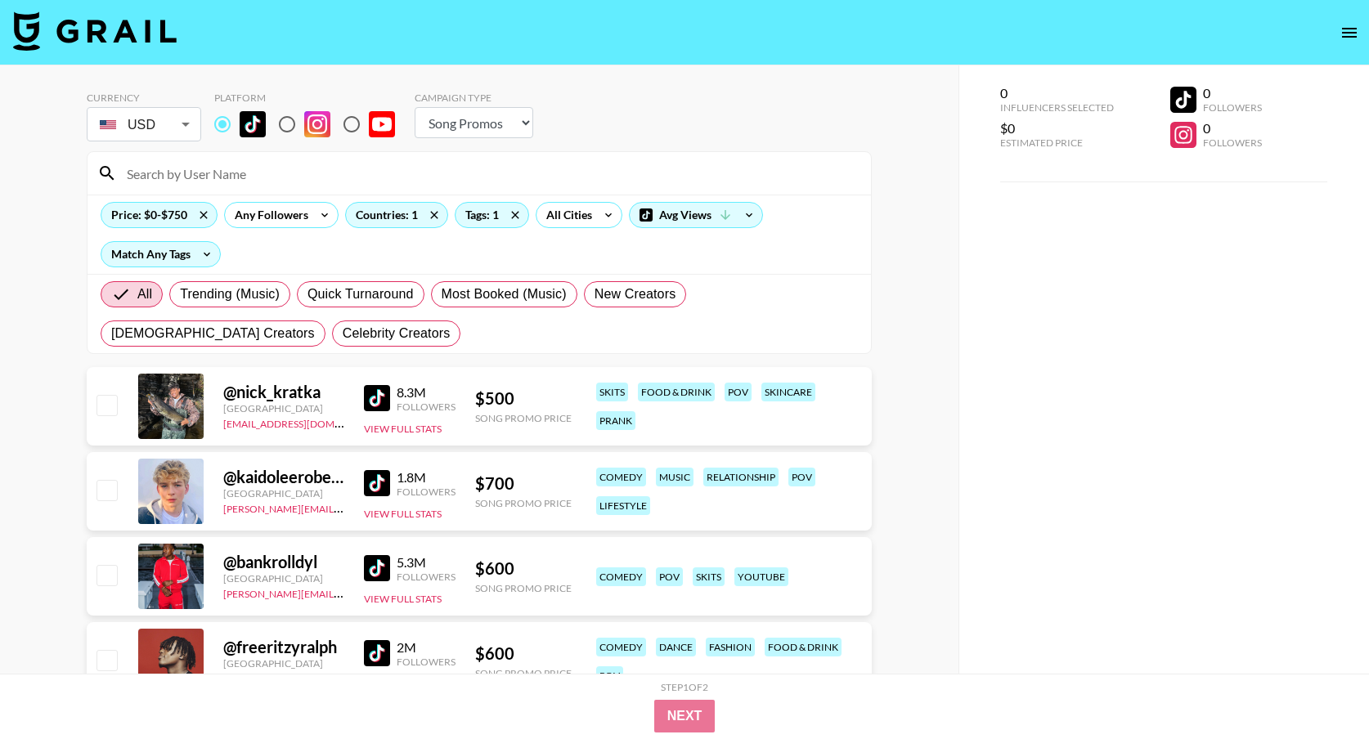
click at [148, 165] on input at bounding box center [489, 173] width 744 height 26
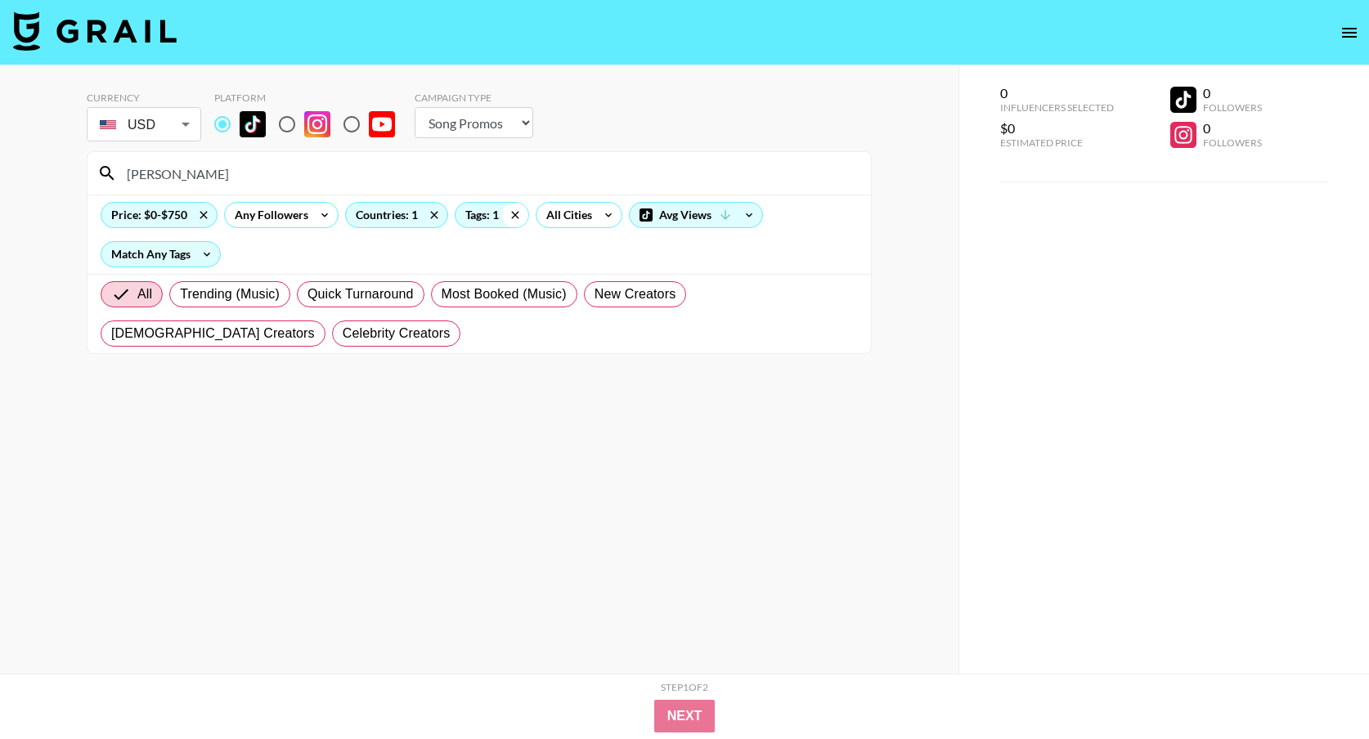
click at [514, 217] on icon at bounding box center [515, 215] width 26 height 25
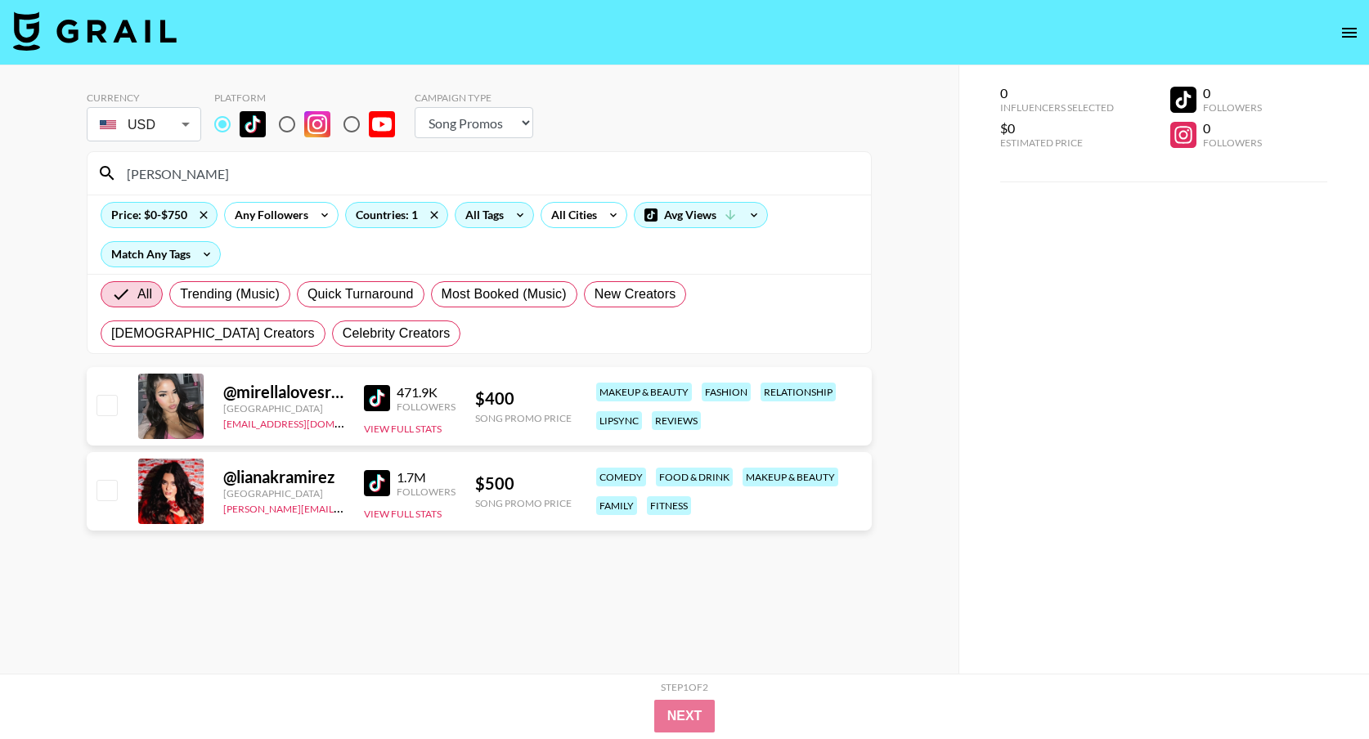
click at [164, 176] on input "[PERSON_NAME]" at bounding box center [489, 173] width 744 height 26
click at [387, 400] on img at bounding box center [377, 398] width 26 height 26
drag, startPoint x: 149, startPoint y: 175, endPoint x: 98, endPoint y: 164, distance: 52.0
click at [95, 170] on div "[PERSON_NAME]" at bounding box center [478, 173] width 783 height 43
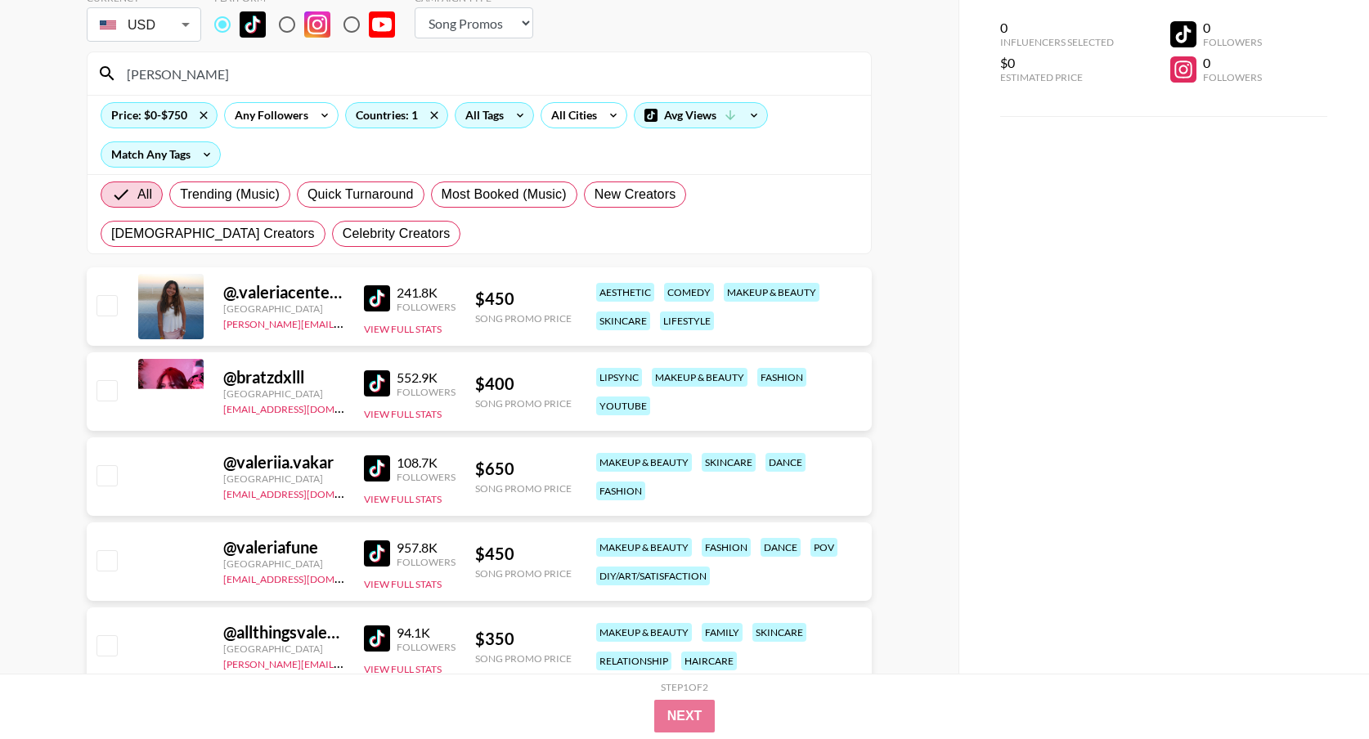
scroll to position [101, 0]
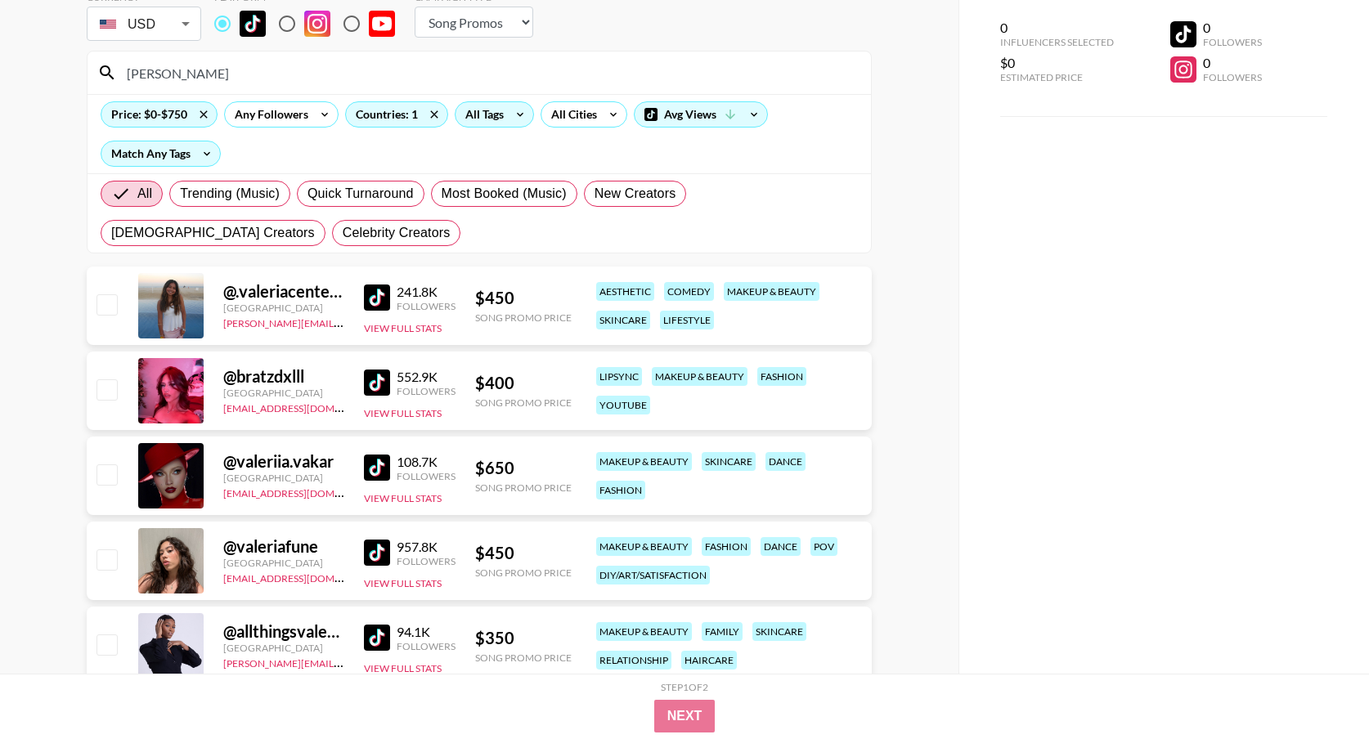
click at [382, 550] on img at bounding box center [377, 553] width 26 height 26
click at [384, 377] on img at bounding box center [377, 383] width 26 height 26
click at [363, 391] on div "@ bratzdxlll [GEOGRAPHIC_DATA] [EMAIL_ADDRESS][DOMAIN_NAME] 552.9K Followers Vi…" at bounding box center [479, 391] width 785 height 78
click at [373, 387] on img at bounding box center [377, 383] width 26 height 26
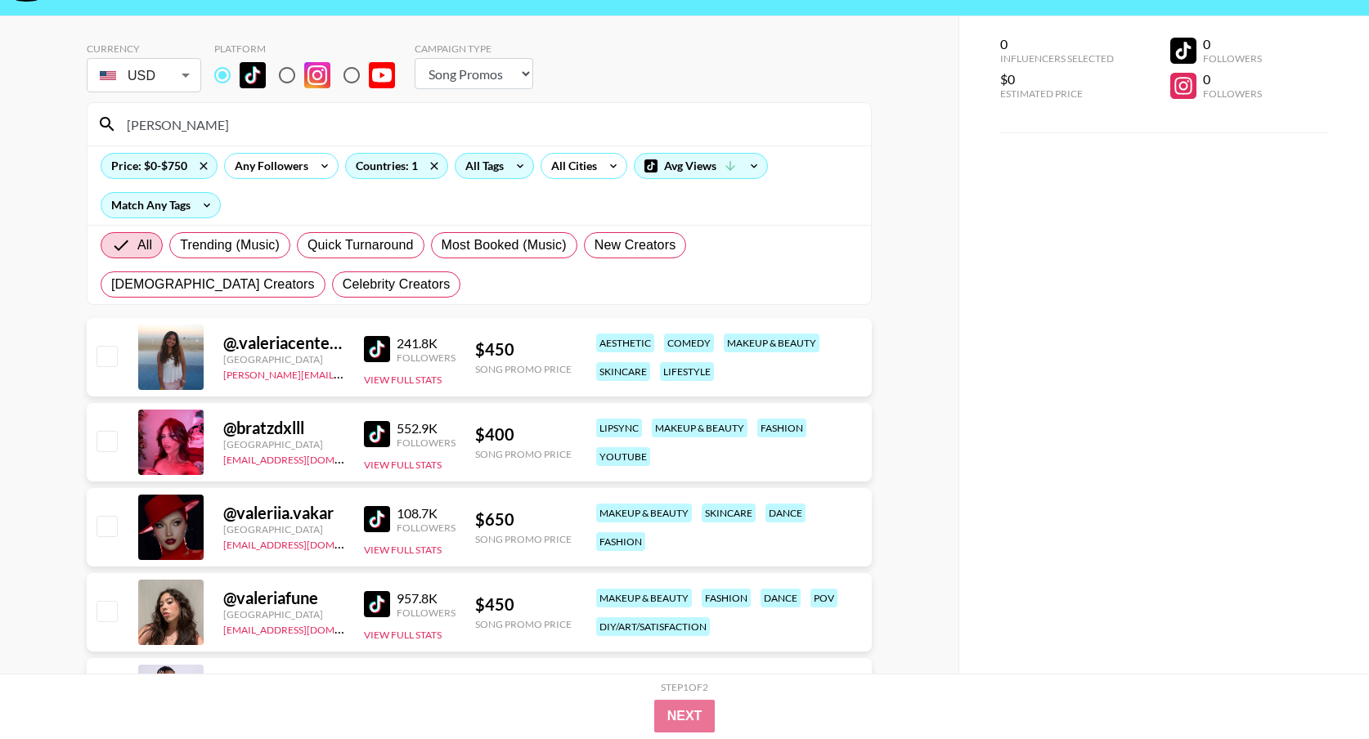
scroll to position [0, 0]
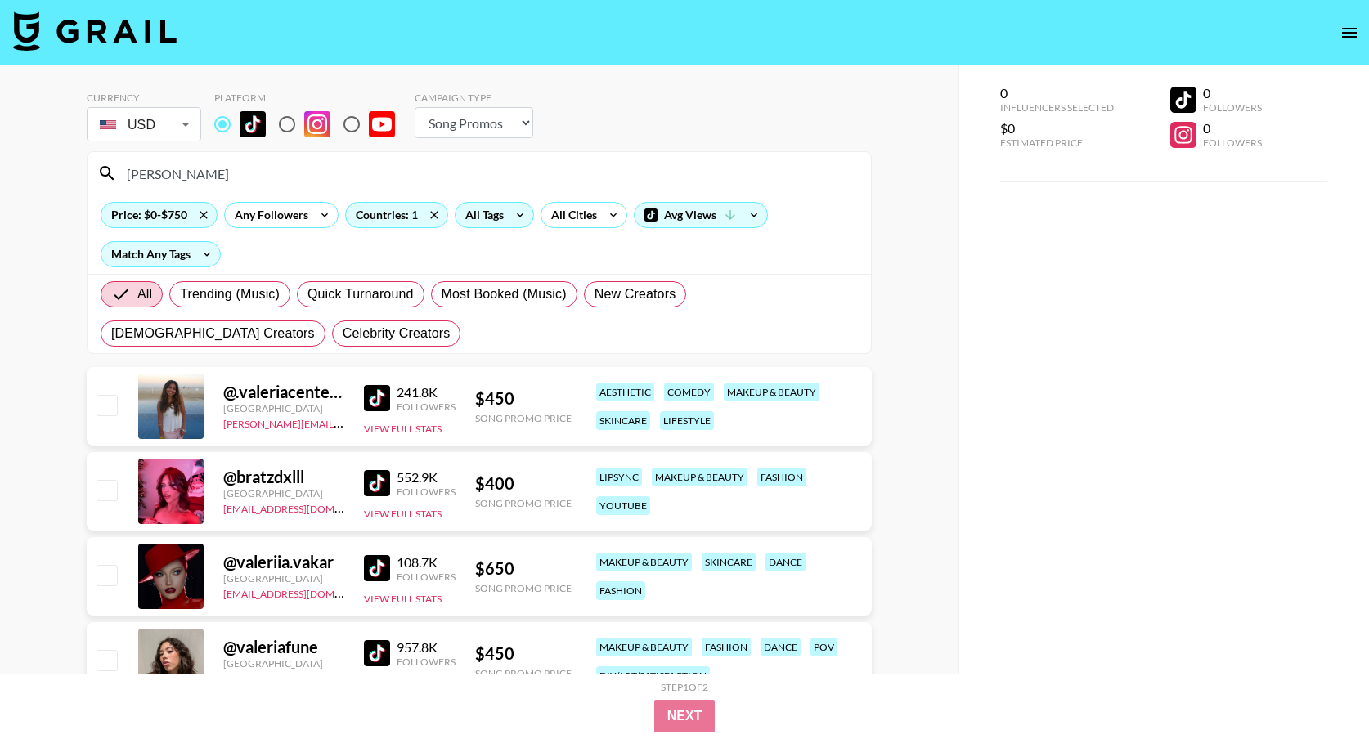
click at [170, 174] on input "[PERSON_NAME]" at bounding box center [489, 173] width 744 height 26
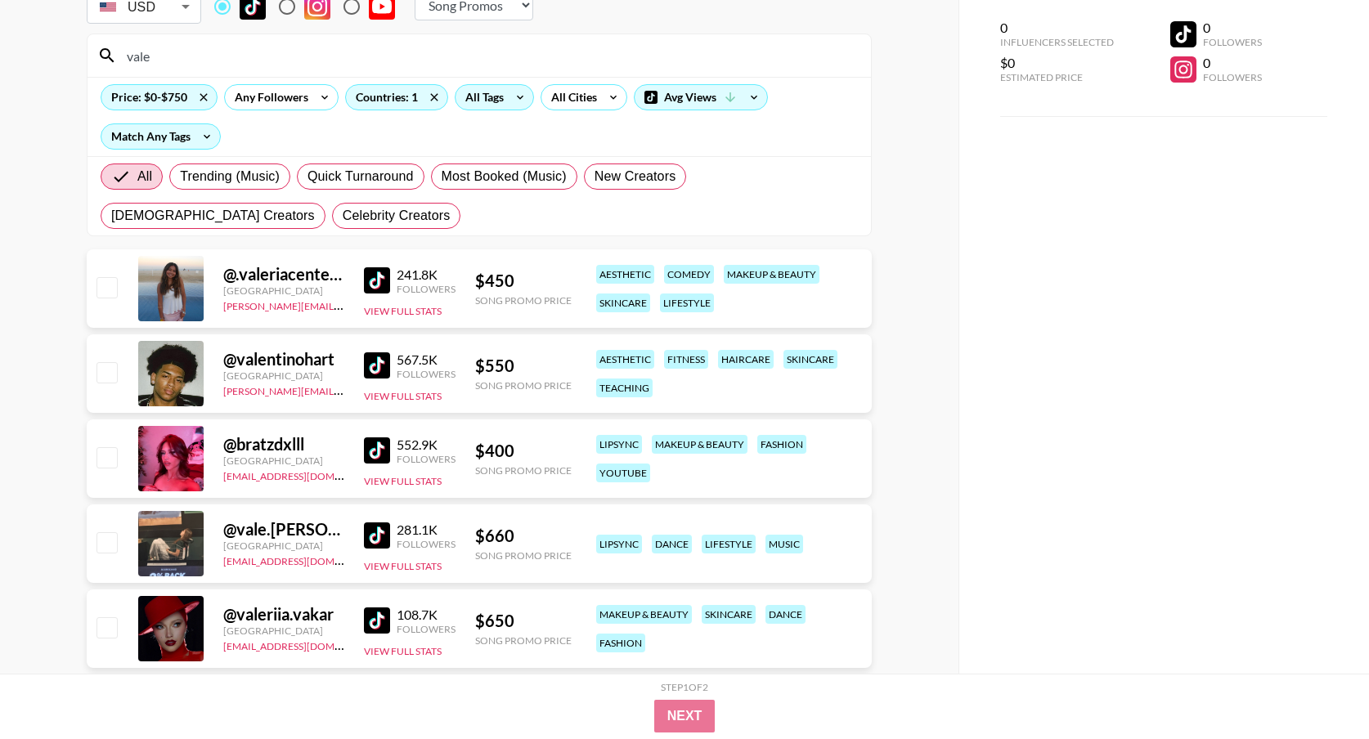
scroll to position [139, 0]
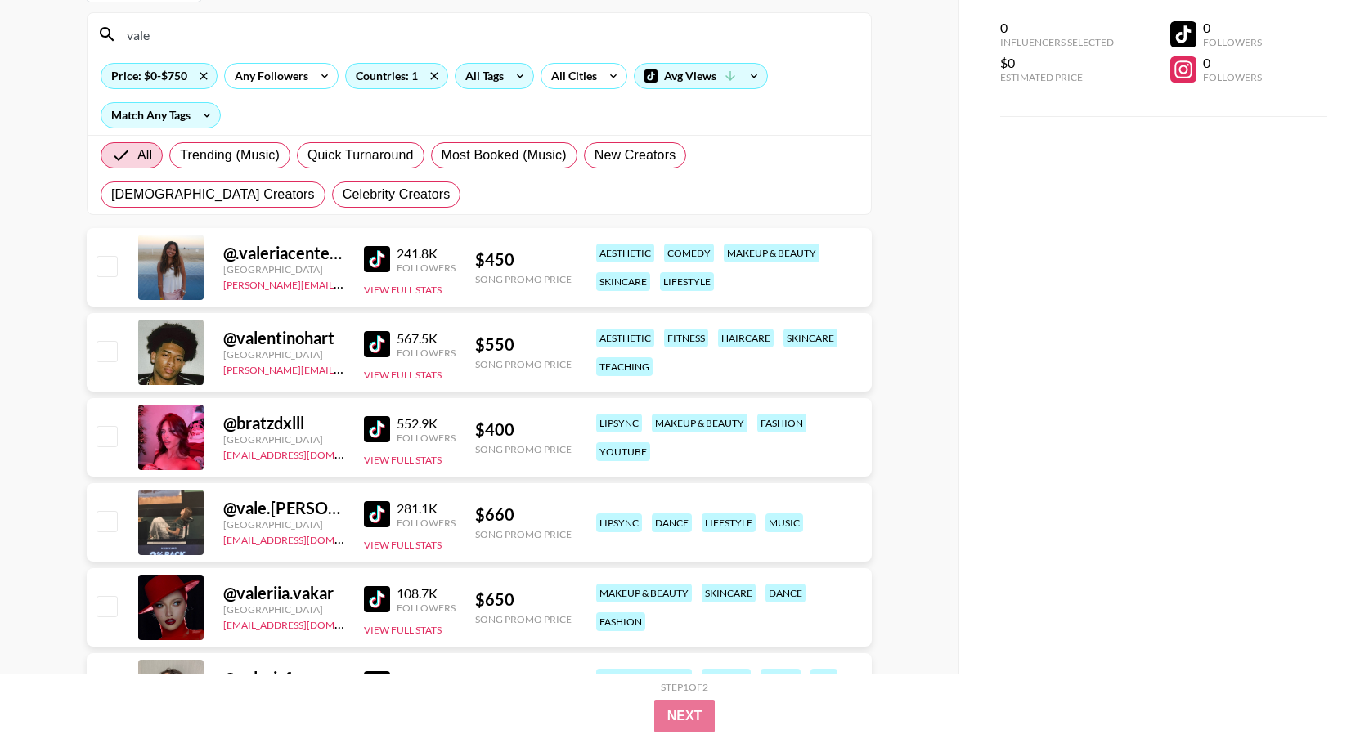
type input "vale"
click at [371, 518] on img at bounding box center [377, 514] width 26 height 26
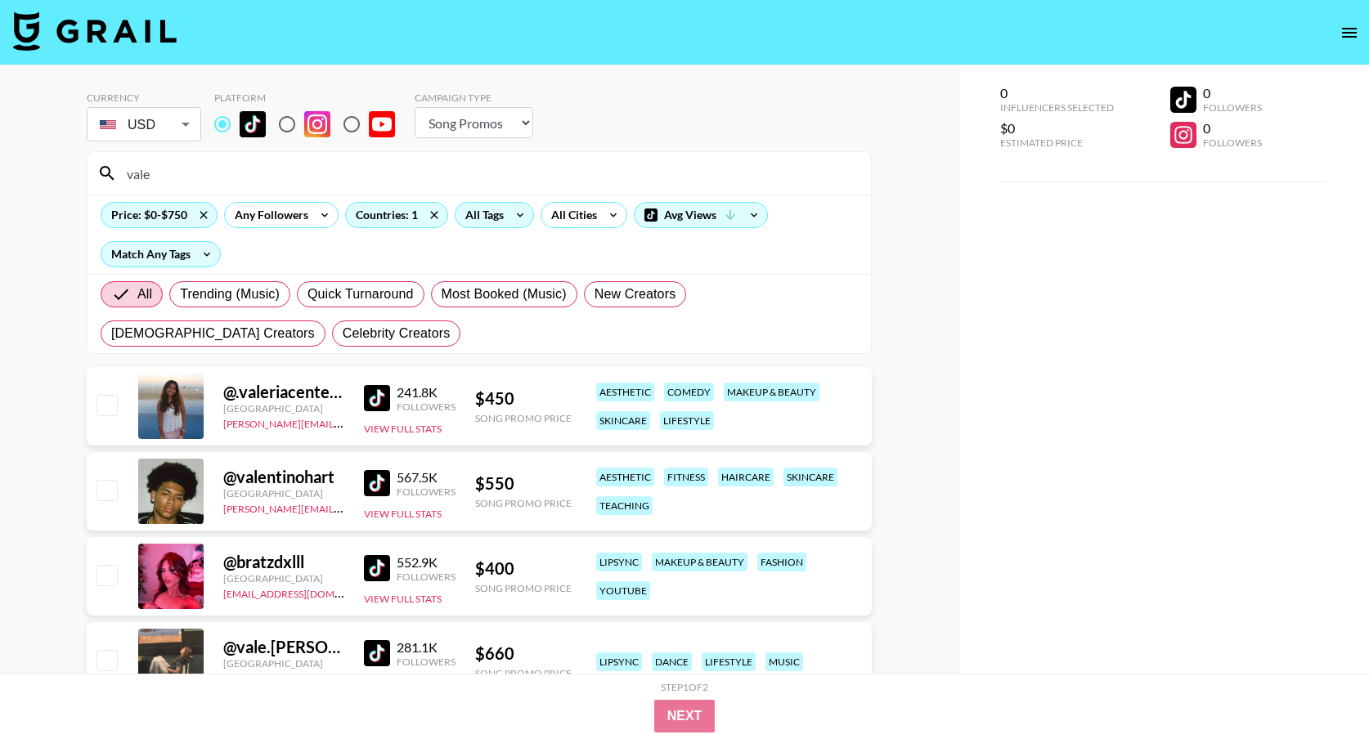
drag, startPoint x: 187, startPoint y: 173, endPoint x: 86, endPoint y: 172, distance: 101.4
click at [86, 172] on div "Currency USD USD ​ Platform Campaign Type Choose Type... Song Promos Brand Prom…" at bounding box center [479, 575] width 958 height 1021
